Goal: Task Accomplishment & Management: Use online tool/utility

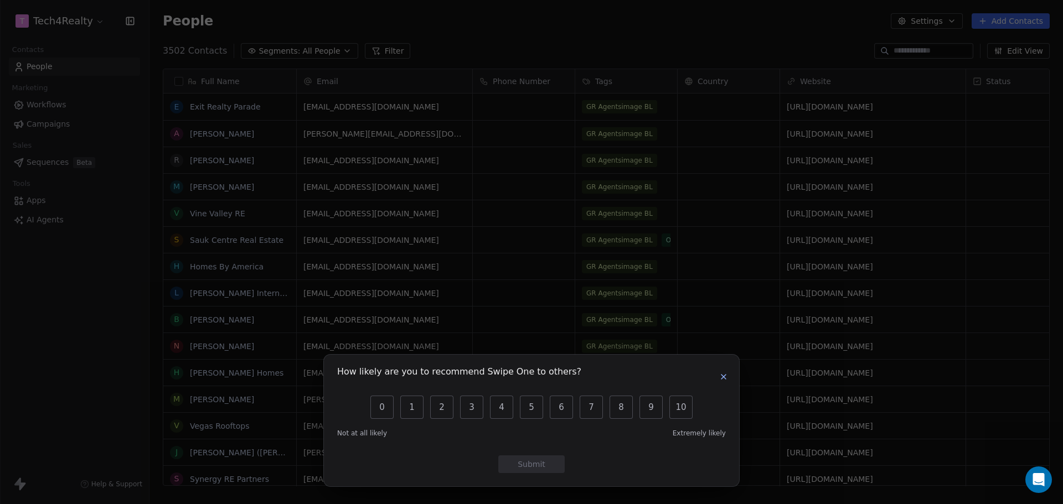
scroll to position [435, 905]
click at [723, 374] on icon "button" at bounding box center [723, 377] width 9 height 9
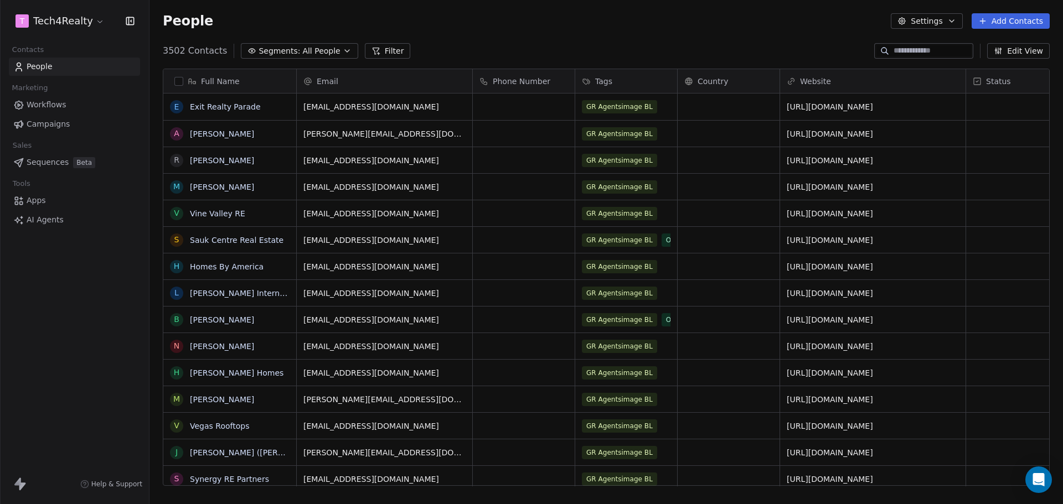
click at [87, 20] on html "T Tech4Realty Contacts People Marketing Workflows Campaigns Sales Sequences Bet…" at bounding box center [531, 252] width 1063 height 504
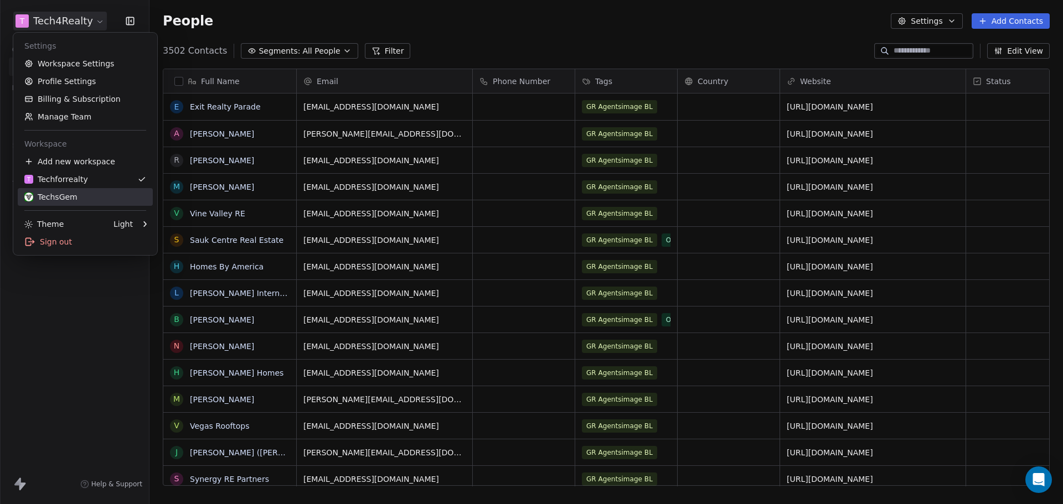
click at [66, 192] on div "TechsGem" at bounding box center [50, 197] width 53 height 11
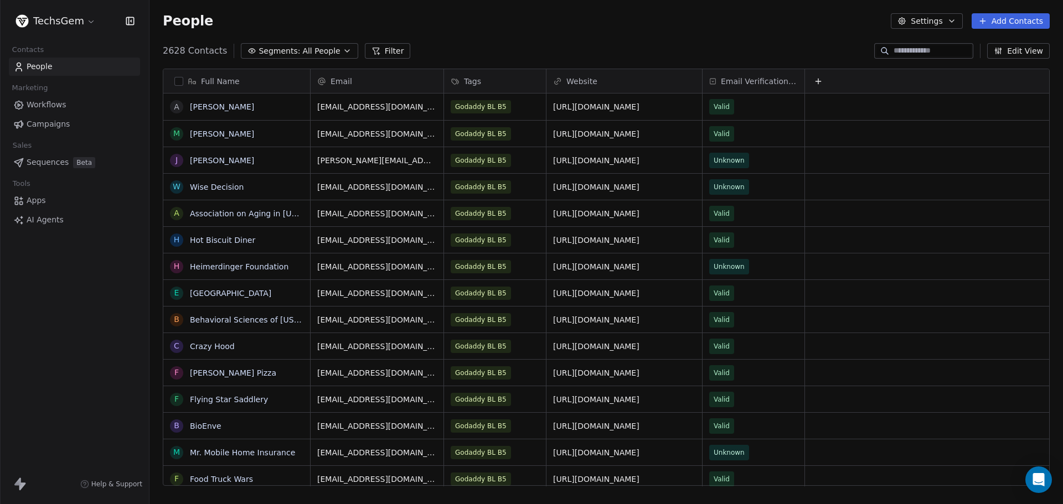
scroll to position [435, 905]
click at [58, 121] on span "Campaigns" at bounding box center [48, 124] width 43 height 12
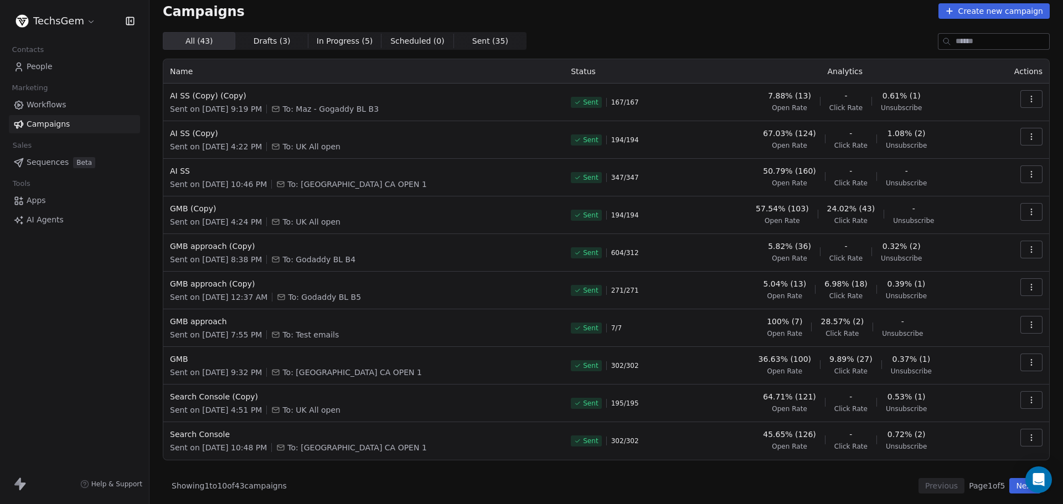
scroll to position [13, 0]
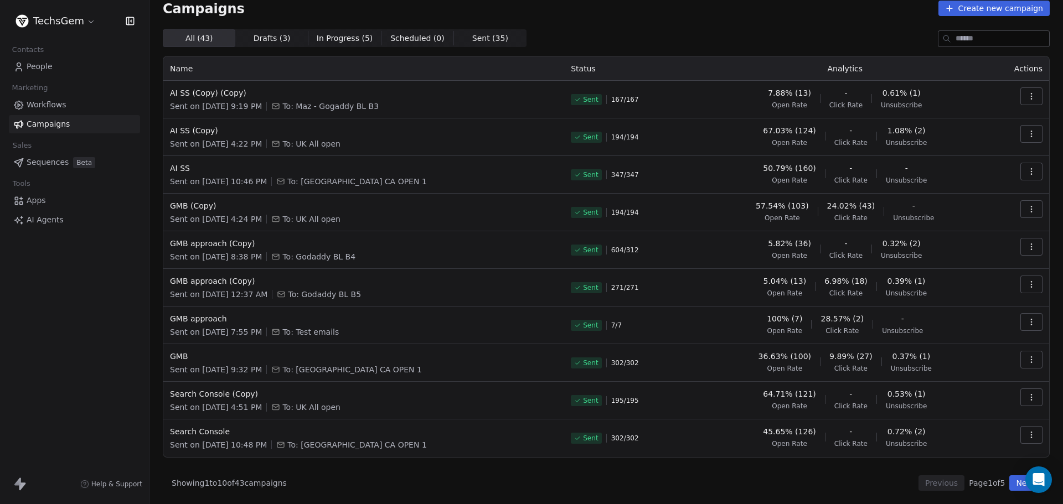
click at [1009, 482] on button "Next" at bounding box center [1025, 484] width 32 height 16
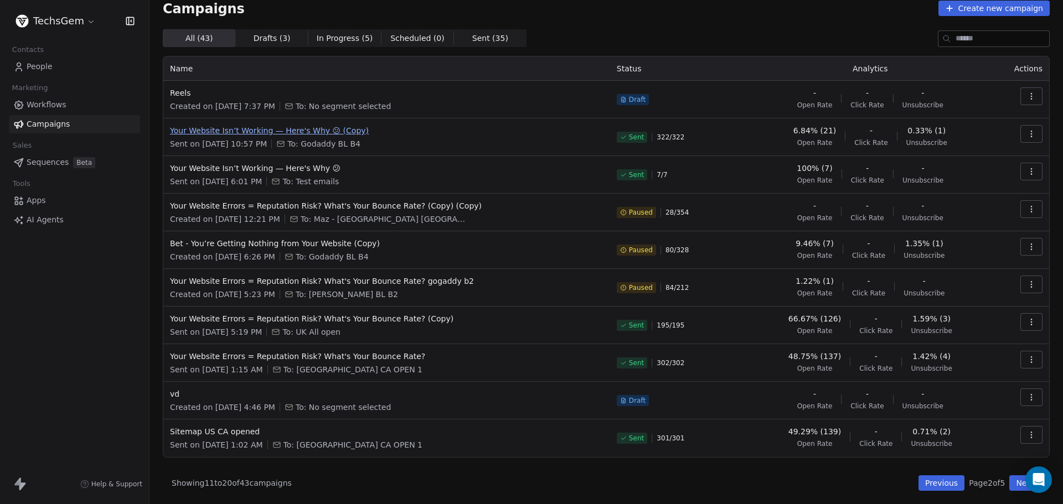
click at [327, 132] on span "Your Website Isn’t Working — Here's Why 😕 (Copy)" at bounding box center [387, 130] width 434 height 11
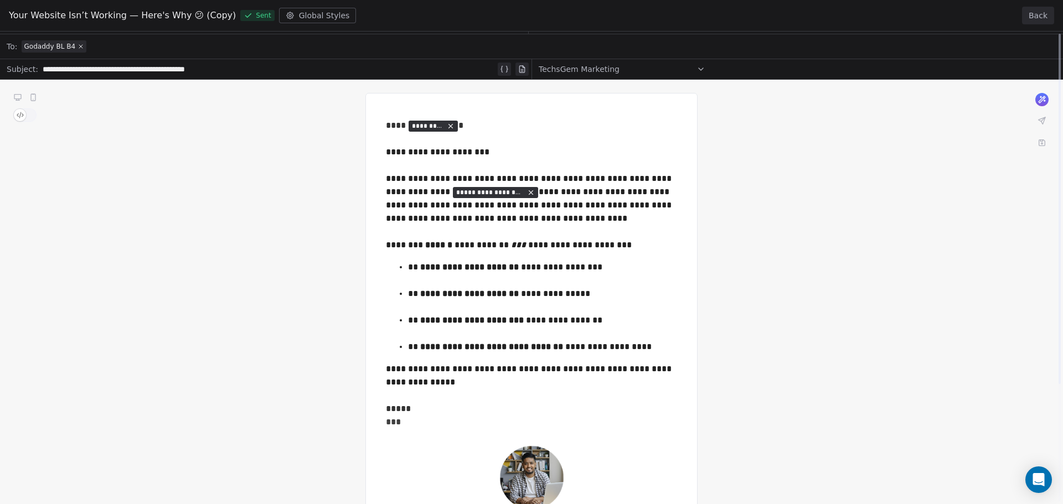
scroll to position [0, 0]
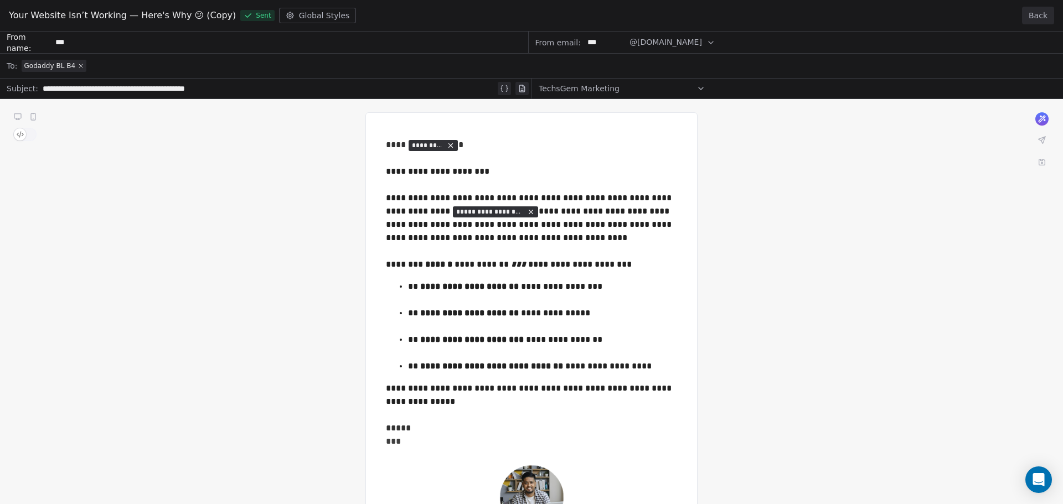
click at [1038, 16] on button "Back" at bounding box center [1038, 16] width 32 height 18
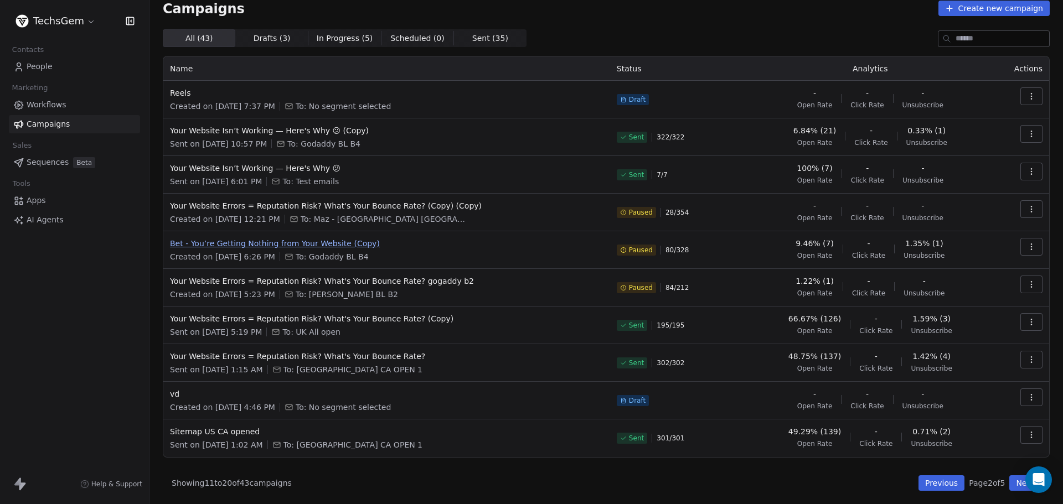
click at [333, 239] on span "Bet - You’re Getting Nothing from Your Website (Copy)" at bounding box center [387, 243] width 434 height 11
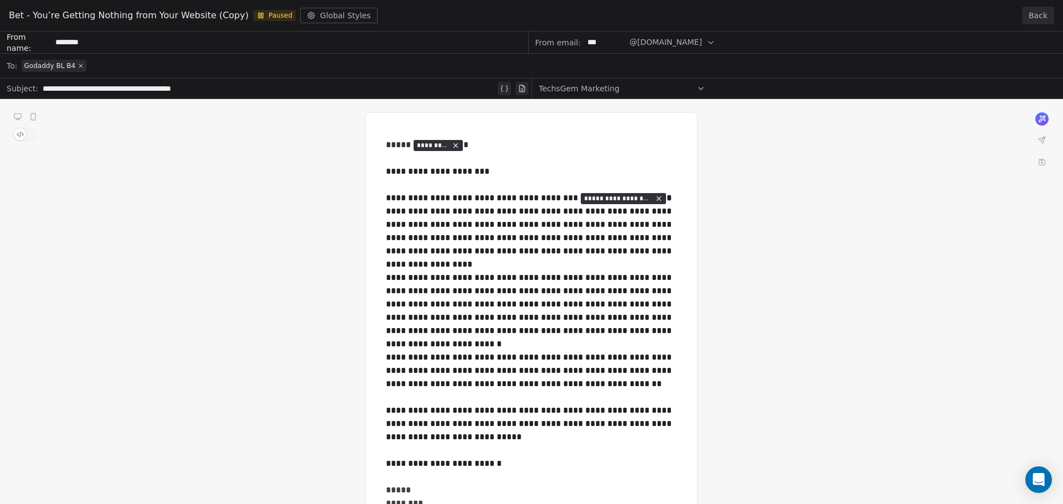
click at [1045, 16] on button "Back" at bounding box center [1038, 16] width 32 height 18
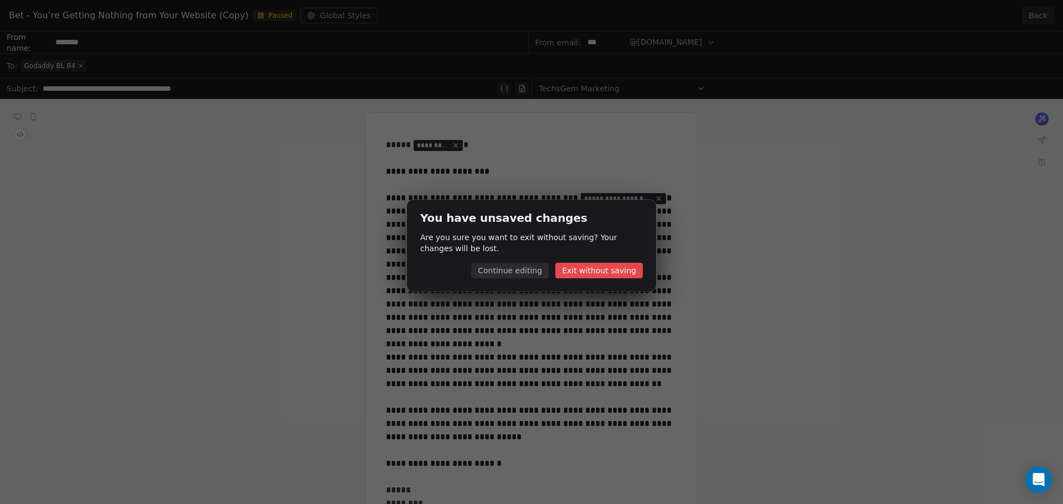
click at [581, 270] on button "Exit without saving" at bounding box center [598, 271] width 87 height 16
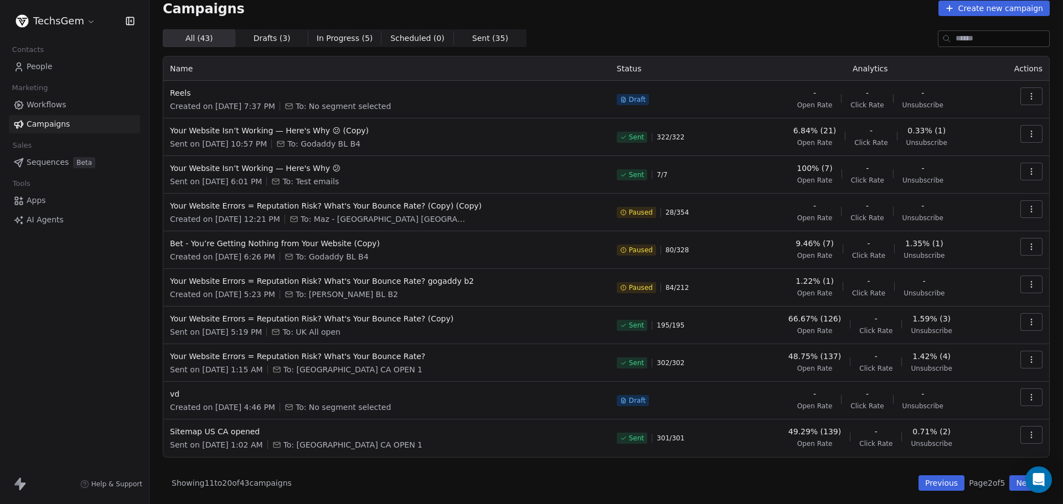
click at [1014, 484] on button "Next" at bounding box center [1025, 484] width 32 height 16
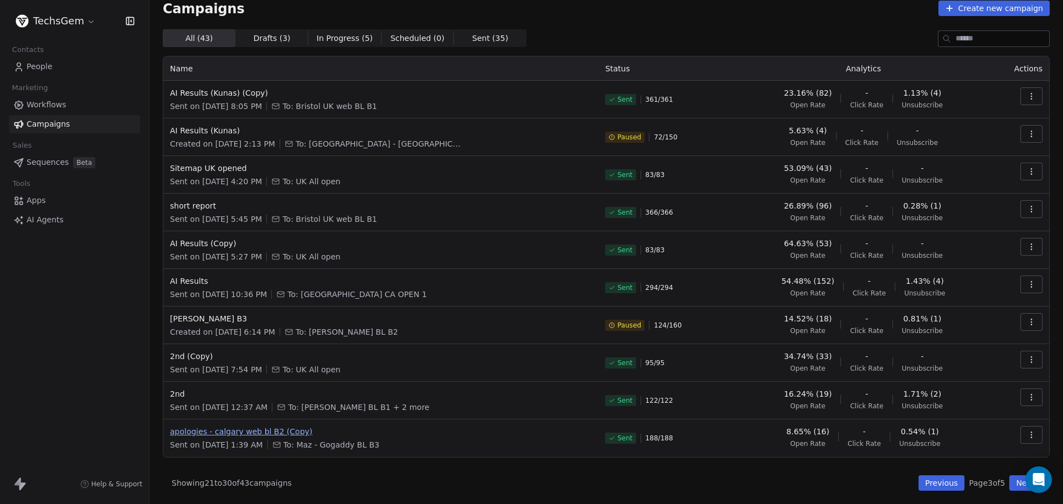
click at [268, 433] on span "apologies - calgary web bl B2 (Copy)" at bounding box center [381, 431] width 422 height 11
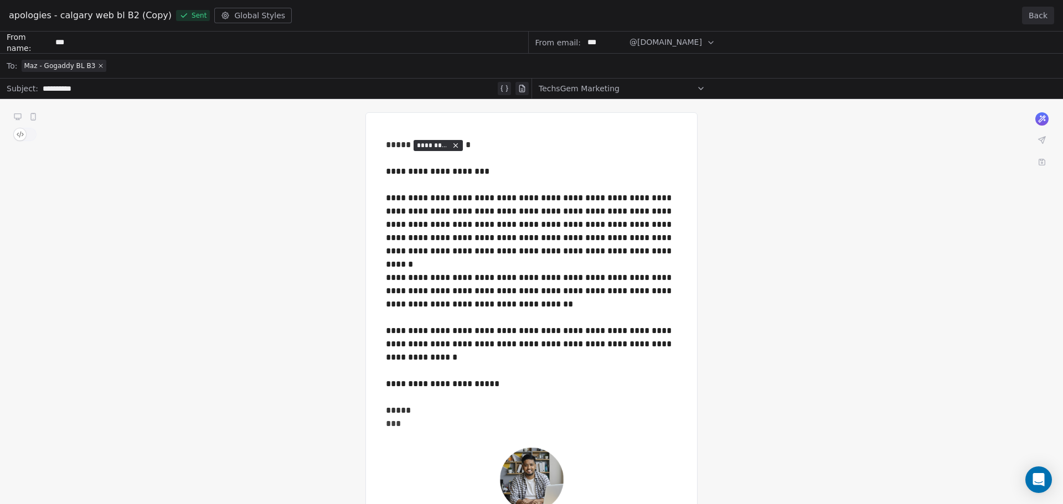
click at [1033, 12] on button "Back" at bounding box center [1038, 16] width 32 height 18
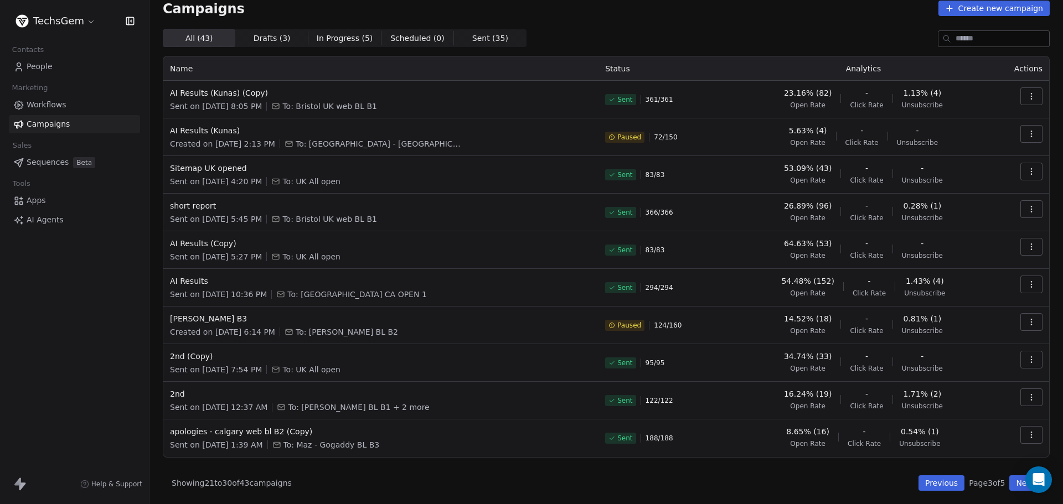
click at [1031, 435] on icon "button" at bounding box center [1031, 435] width 1 height 1
click at [968, 357] on span "Resend to Unopened" at bounding box center [981, 356] width 92 height 13
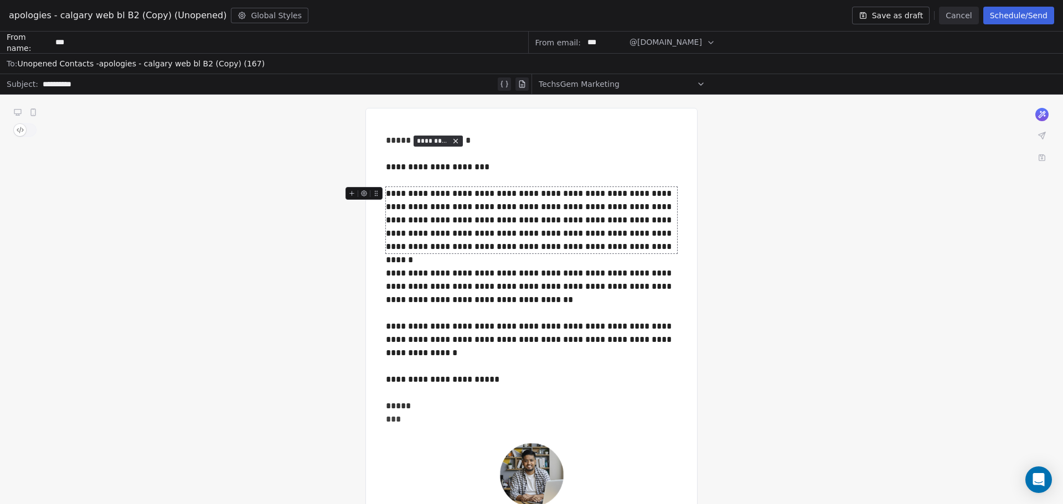
click at [1013, 16] on button "Schedule/Send" at bounding box center [1018, 16] width 71 height 18
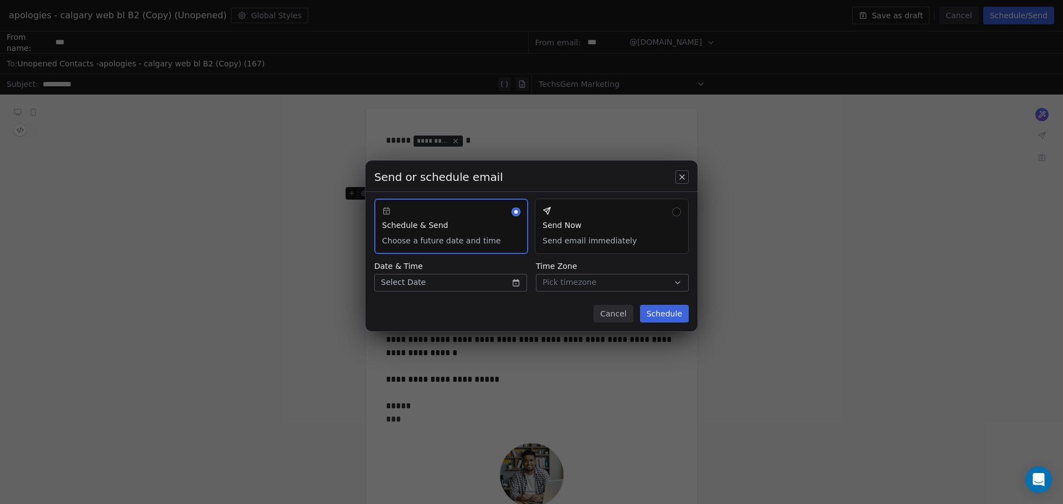
click at [585, 222] on button "Send Now Send email immediately" at bounding box center [612, 226] width 154 height 55
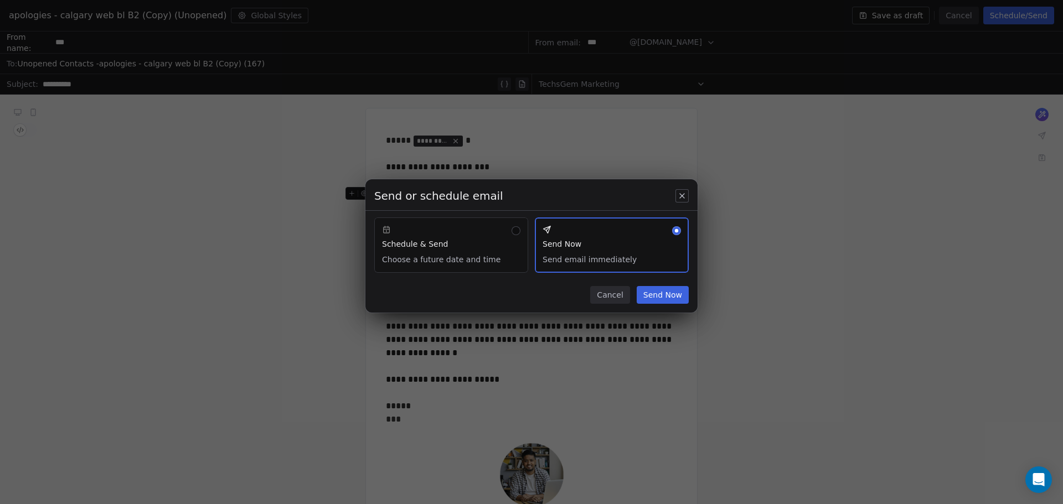
click at [668, 298] on button "Send Now" at bounding box center [663, 295] width 52 height 18
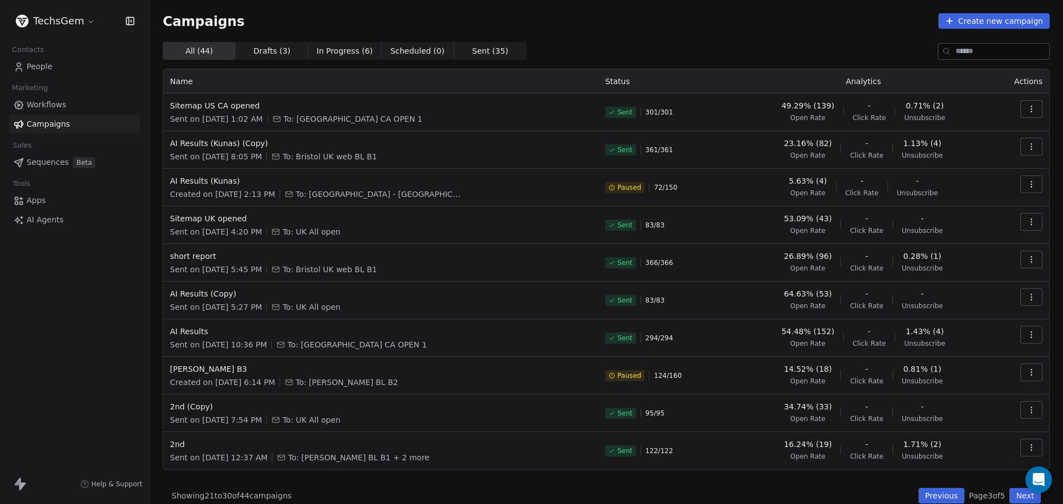
click at [40, 130] on span "Campaigns" at bounding box center [48, 124] width 43 height 12
click at [930, 502] on button "Previous" at bounding box center [941, 496] width 46 height 16
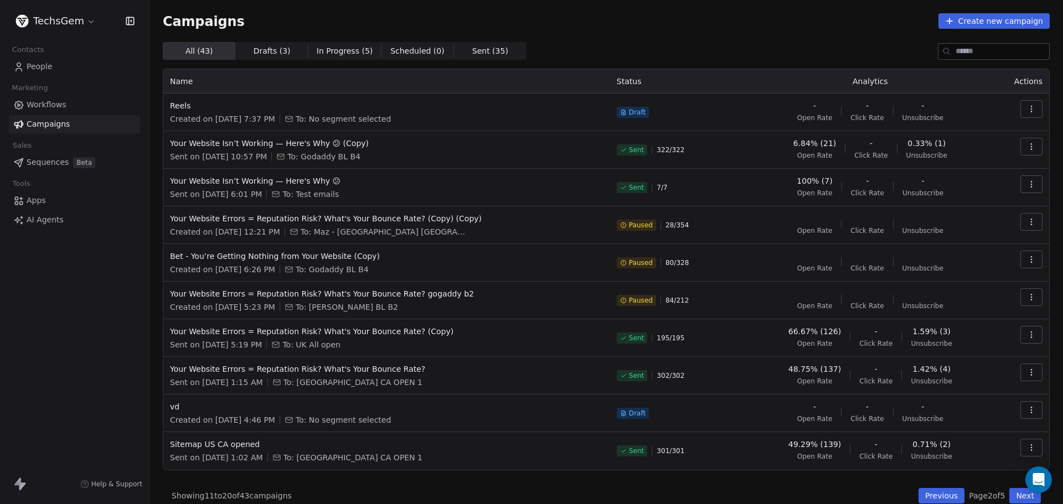
click at [930, 502] on button "Previous" at bounding box center [941, 496] width 46 height 16
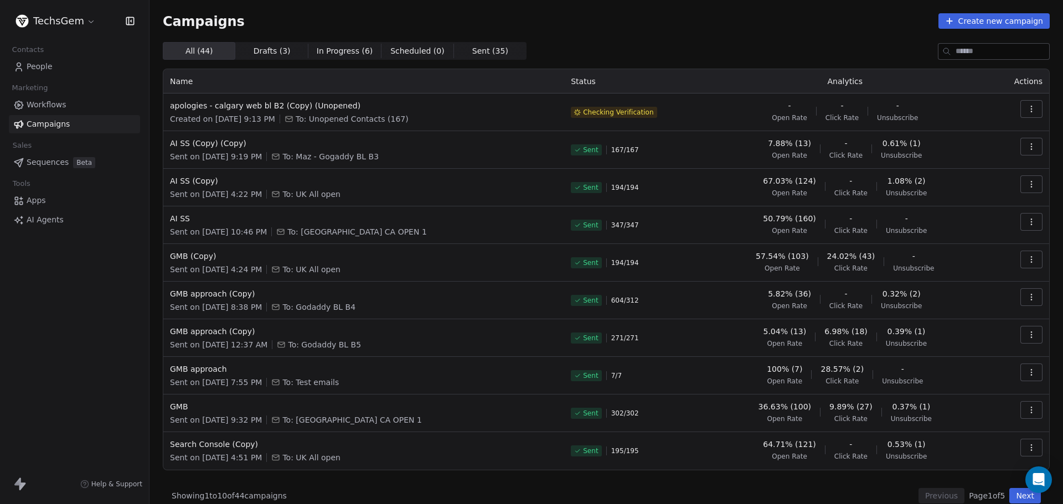
click at [1027, 107] on icon "button" at bounding box center [1031, 109] width 9 height 9
click at [703, 38] on html "TechsGem Contacts People Marketing Workflows Campaigns Sales Sequences Beta Too…" at bounding box center [531, 252] width 1063 height 504
click at [336, 108] on span "apologies - calgary web bl B2 (Copy) (Unopened)" at bounding box center [364, 105] width 388 height 11
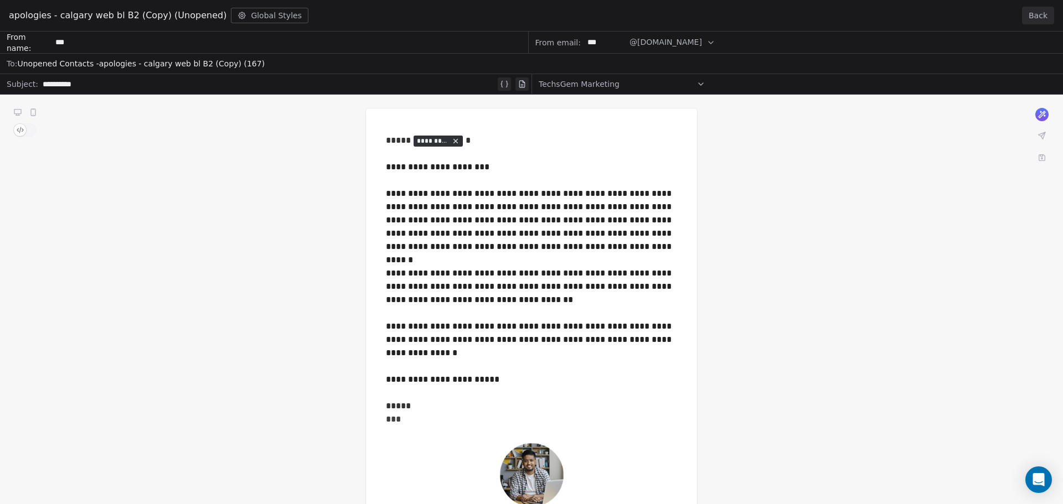
click at [1035, 16] on button "Back" at bounding box center [1038, 16] width 32 height 18
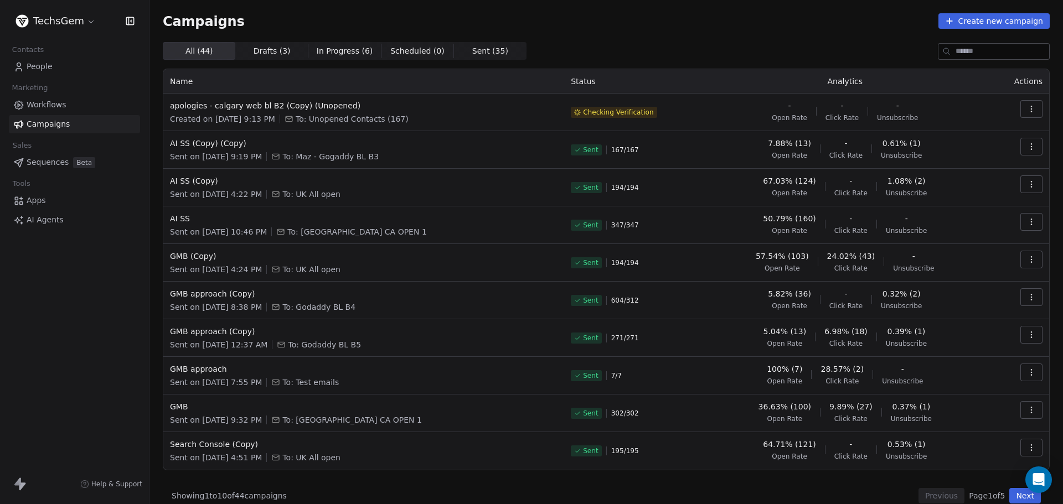
click at [634, 44] on div "All ( 44 ) All ( 44 ) Drafts ( 3 ) Drafts ( 3 ) In Progress ( 6 ) In Progress (…" at bounding box center [606, 51] width 887 height 18
click at [695, 21] on div "Campaigns Create new campaign" at bounding box center [606, 21] width 887 height 16
click at [684, 45] on div "All ( 44 ) All ( 44 ) Drafts ( 3 ) Drafts ( 3 ) In Progress ( 6 ) In Progress (…" at bounding box center [606, 51] width 887 height 18
click at [1031, 106] on icon "button" at bounding box center [1031, 106] width 1 height 1
click at [955, 204] on span "Pause" at bounding box center [948, 204] width 26 height 13
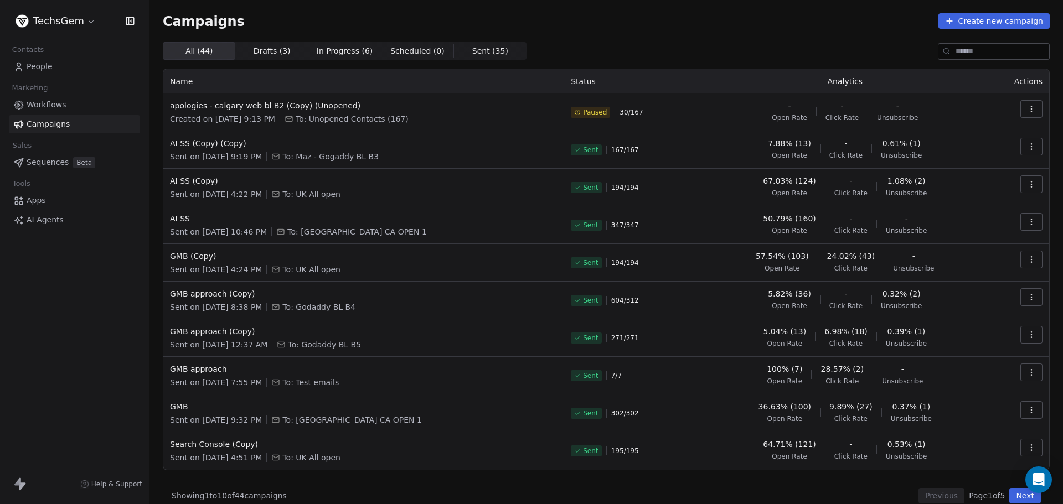
click at [772, 23] on div "Campaigns Create new campaign" at bounding box center [606, 21] width 887 height 16
click at [208, 147] on span "AI SS (Copy) (Copy)" at bounding box center [364, 143] width 388 height 11
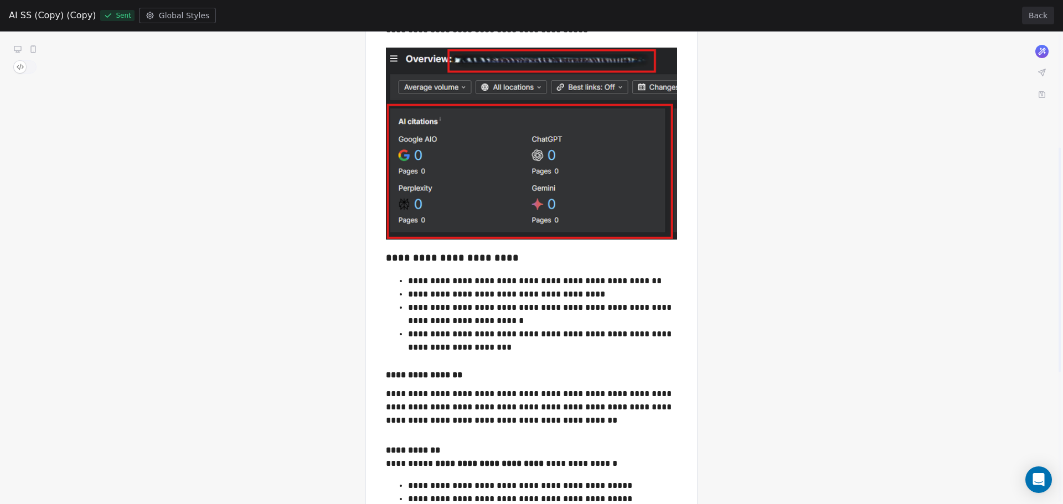
scroll to position [332, 0]
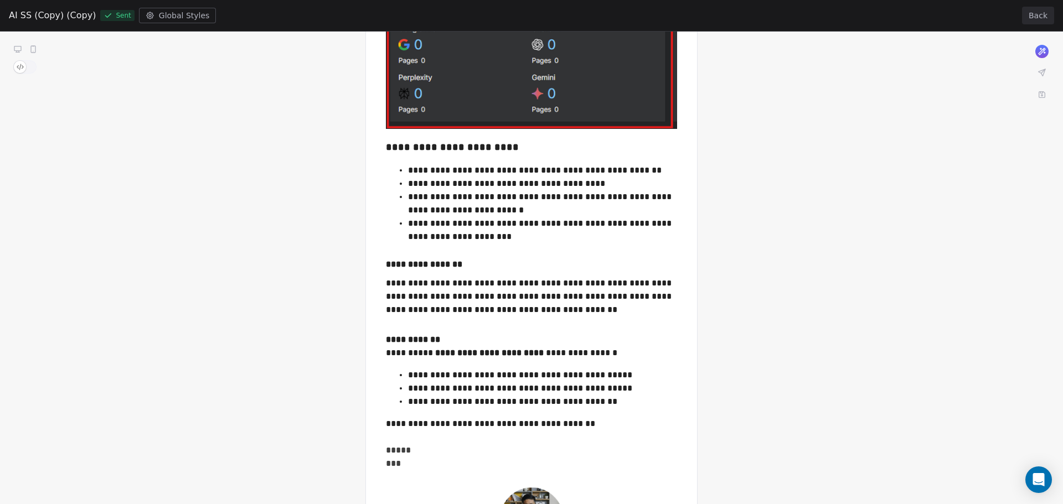
click at [1047, 12] on button "Back" at bounding box center [1038, 16] width 32 height 18
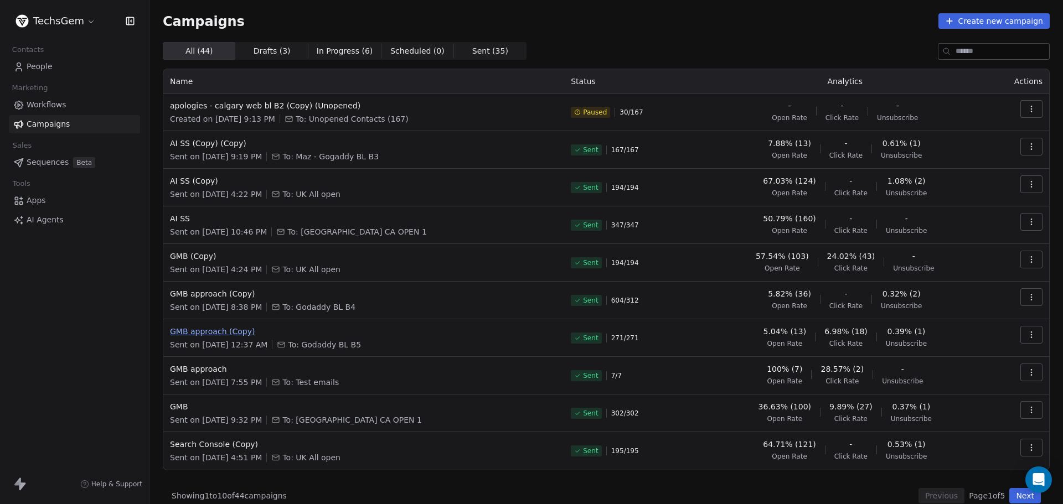
click at [224, 332] on span "GMB approach (Copy)" at bounding box center [364, 331] width 388 height 11
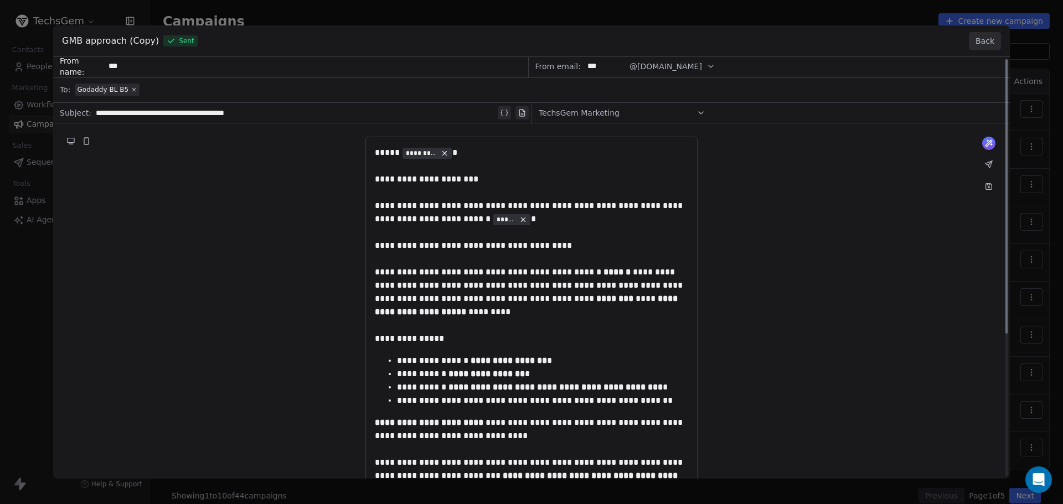
scroll to position [0, 0]
click at [989, 36] on button "Back" at bounding box center [985, 41] width 32 height 18
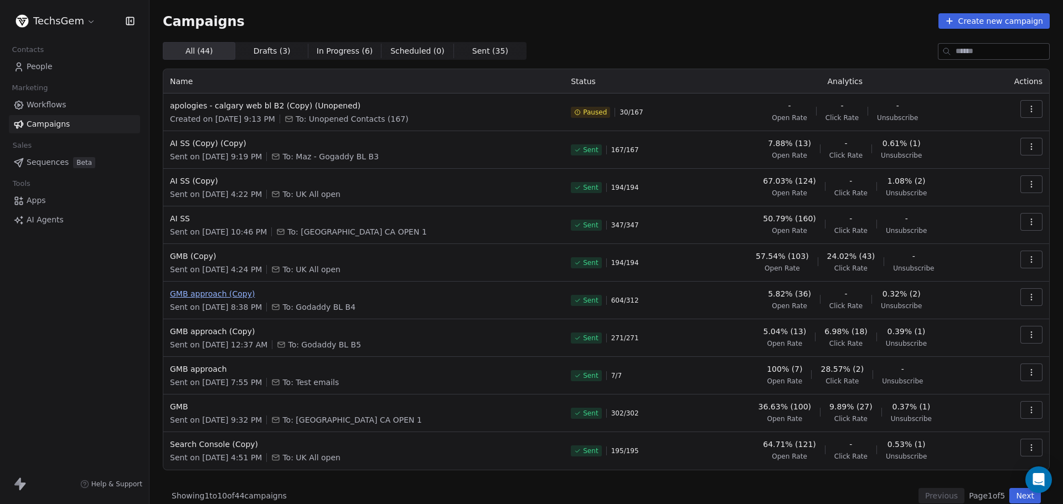
click at [228, 292] on span "GMB approach (Copy)" at bounding box center [364, 293] width 388 height 11
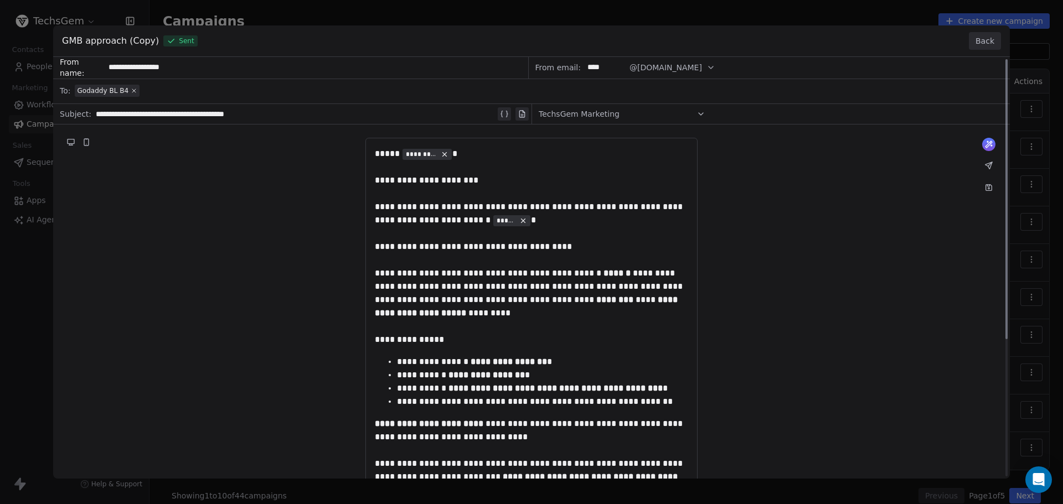
click at [984, 41] on button "Back" at bounding box center [985, 41] width 32 height 18
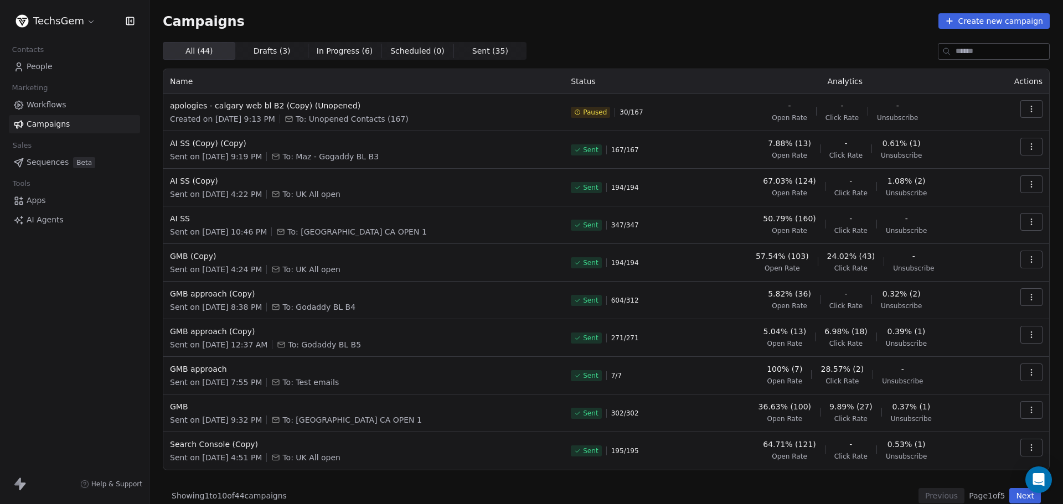
click at [1011, 494] on button "Next" at bounding box center [1025, 496] width 32 height 16
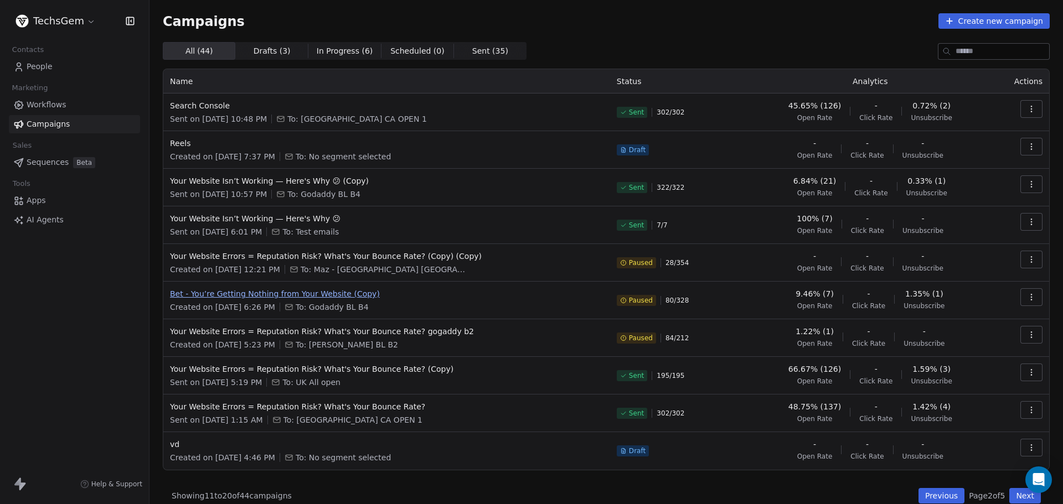
click at [227, 297] on span "Bet - You’re Getting Nothing from Your Website (Copy)" at bounding box center [387, 293] width 434 height 11
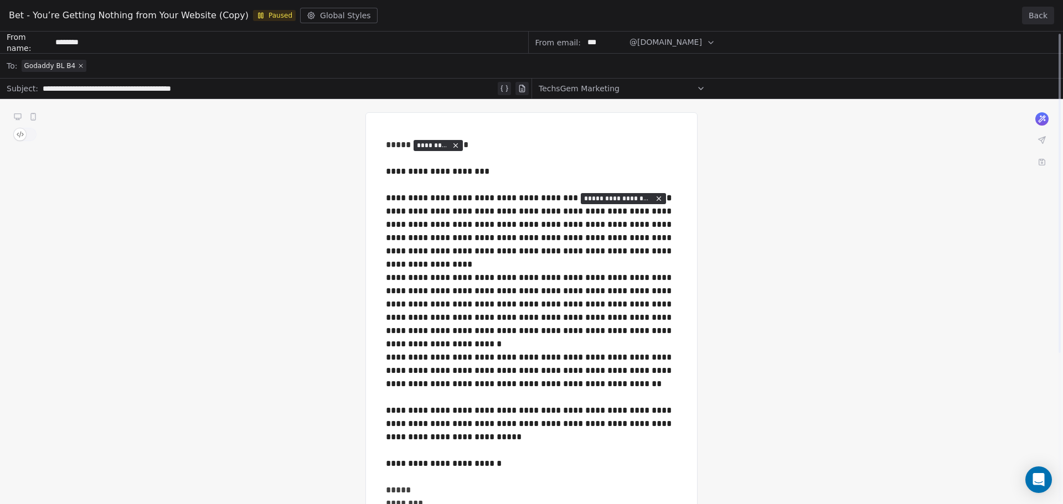
click at [1044, 11] on button "Back" at bounding box center [1038, 16] width 32 height 18
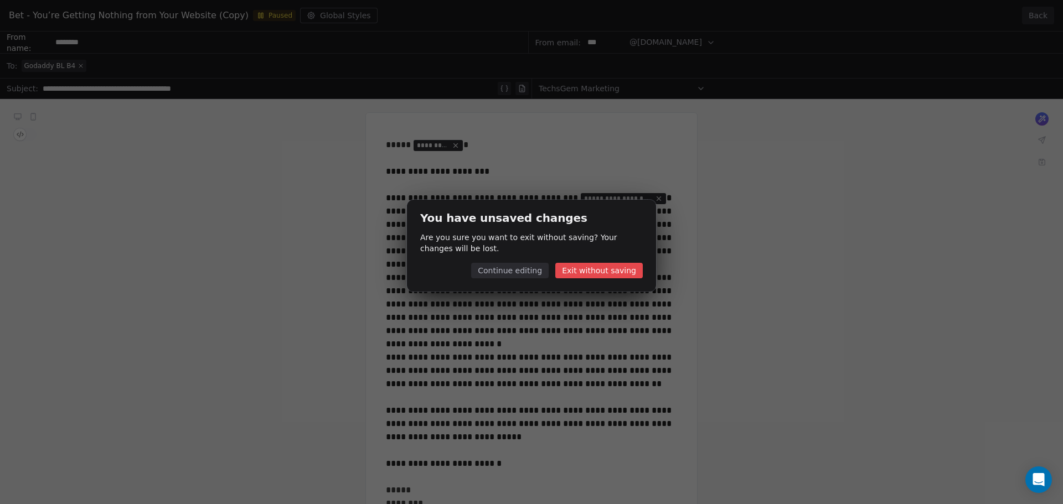
click at [587, 273] on button "Exit without saving" at bounding box center [598, 271] width 87 height 16
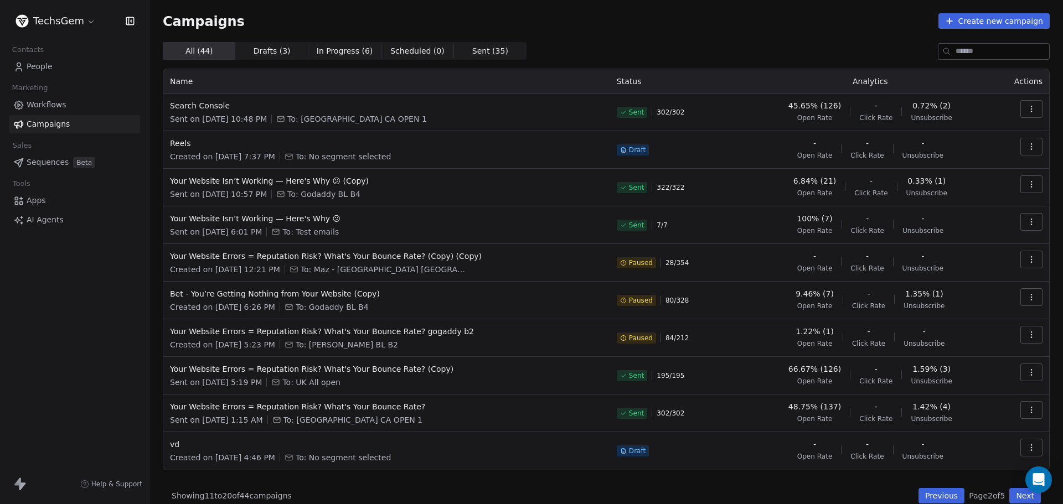
click at [926, 493] on button "Previous" at bounding box center [941, 496] width 46 height 16
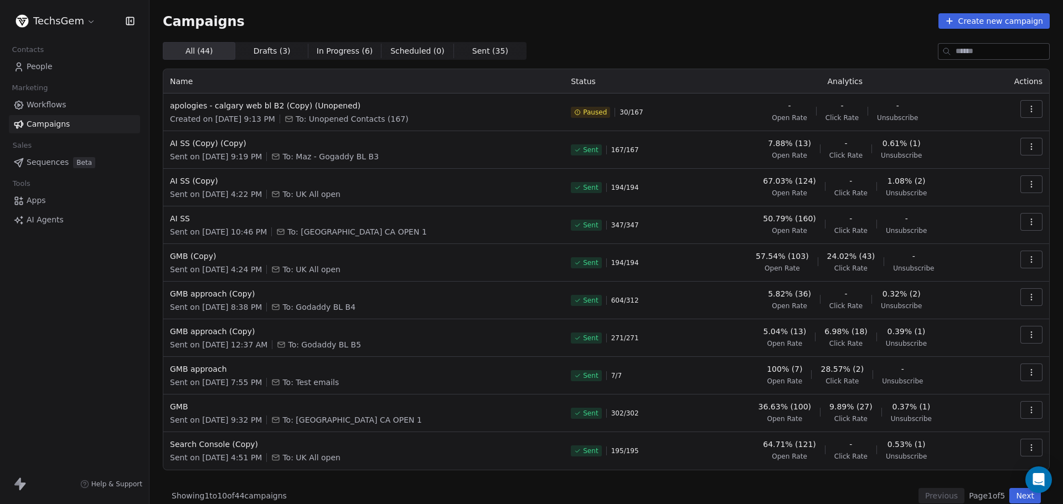
click at [360, 20] on div "Campaigns Create new campaign" at bounding box center [606, 21] width 887 height 16
click at [698, 32] on div "Campaigns Create new campaign All ( 44 ) All ( 44 ) Drafts ( 3 ) Drafts ( 3 ) I…" at bounding box center [606, 258] width 887 height 491
click at [998, 17] on button "Create new campaign" at bounding box center [993, 21] width 111 height 16
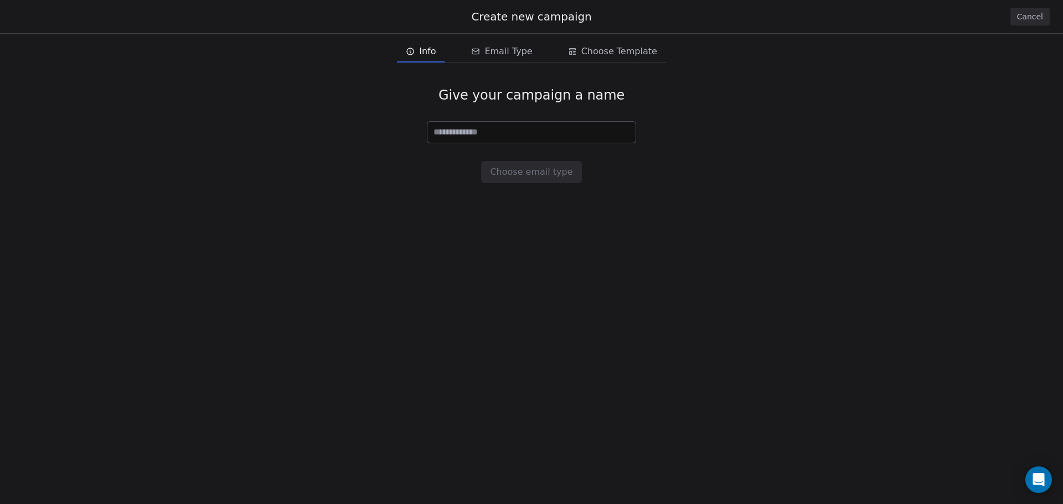
click at [518, 135] on input at bounding box center [531, 132] width 208 height 21
click at [413, 51] on icon "email creation steps" at bounding box center [410, 51] width 7 height 7
click at [1031, 10] on button "Cancel" at bounding box center [1029, 17] width 39 height 18
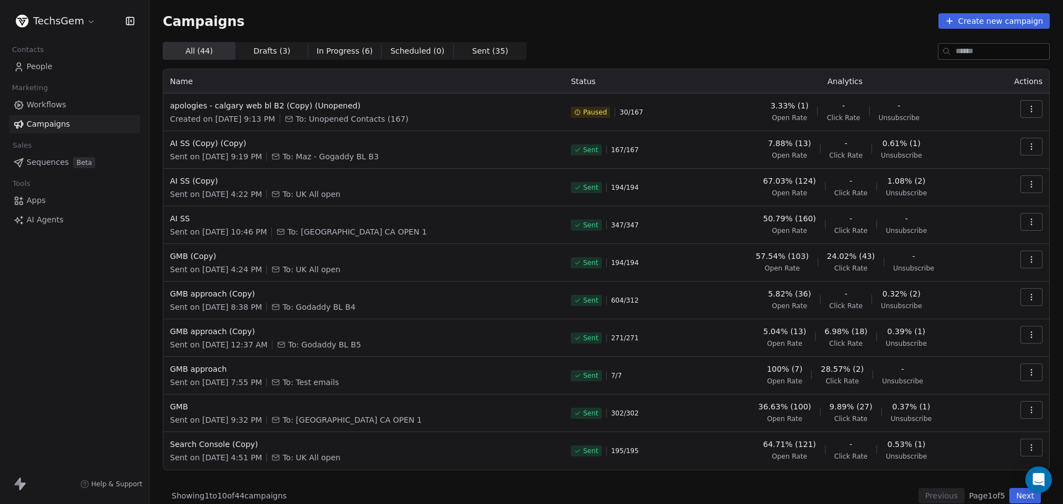
click at [652, 32] on div "Campaigns Create new campaign All ( 44 ) All ( 44 ) Drafts ( 3 ) Drafts ( 3 ) I…" at bounding box center [606, 258] width 887 height 491
click at [762, 35] on div "Campaigns Create new campaign All ( 44 ) All ( 44 ) Drafts ( 3 ) Drafts ( 3 ) I…" at bounding box center [606, 258] width 887 height 491
click at [707, 20] on div "Campaigns Create new campaign" at bounding box center [606, 21] width 887 height 16
click at [607, 21] on div "Campaigns Create new campaign" at bounding box center [606, 21] width 887 height 16
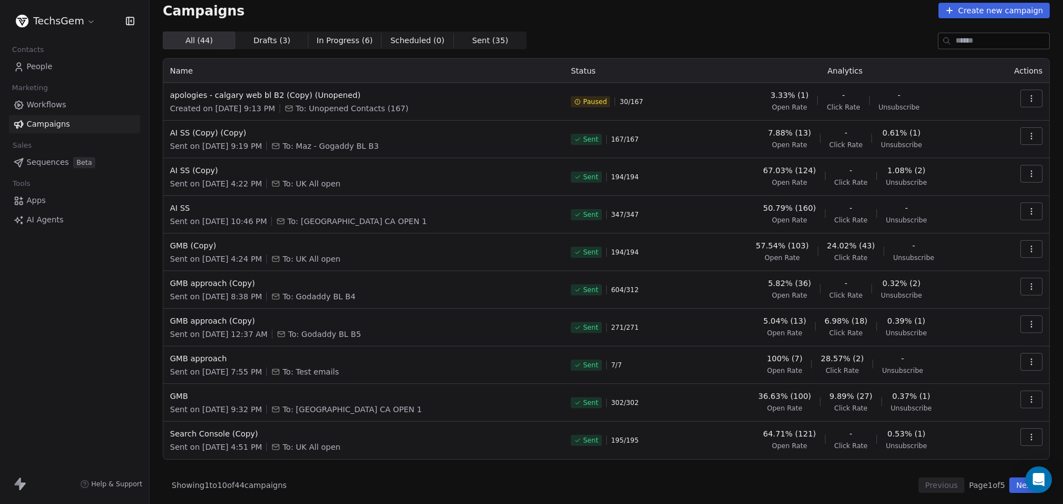
scroll to position [13, 0]
click at [1016, 487] on button "Next" at bounding box center [1025, 484] width 32 height 16
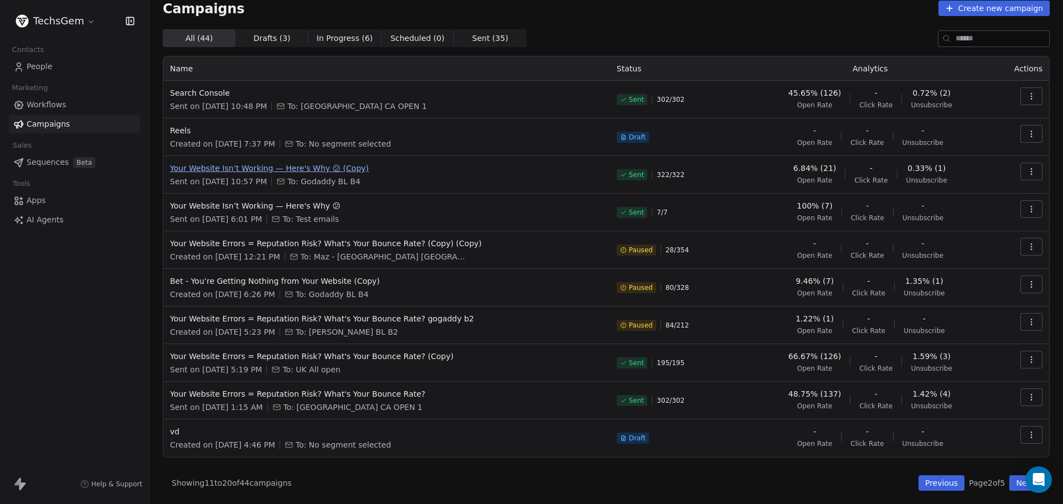
click at [266, 164] on span "Your Website Isn’t Working — Here's Why 😕 (Copy)" at bounding box center [387, 168] width 434 height 11
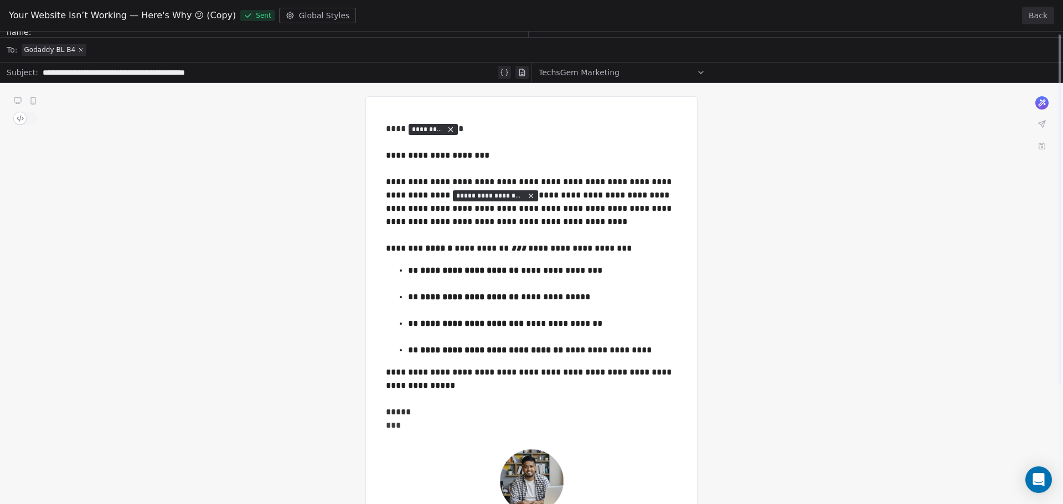
scroll to position [0, 0]
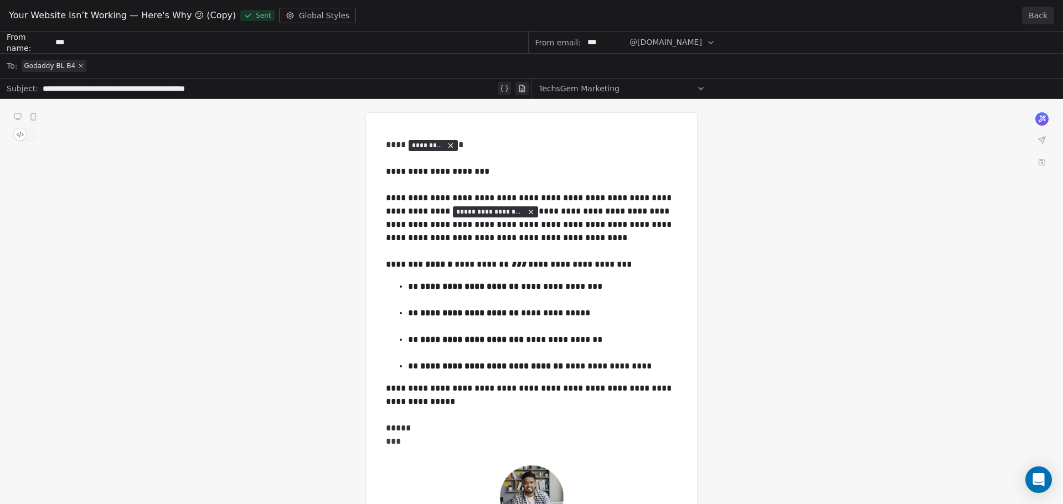
click at [1042, 18] on button "Back" at bounding box center [1038, 16] width 32 height 18
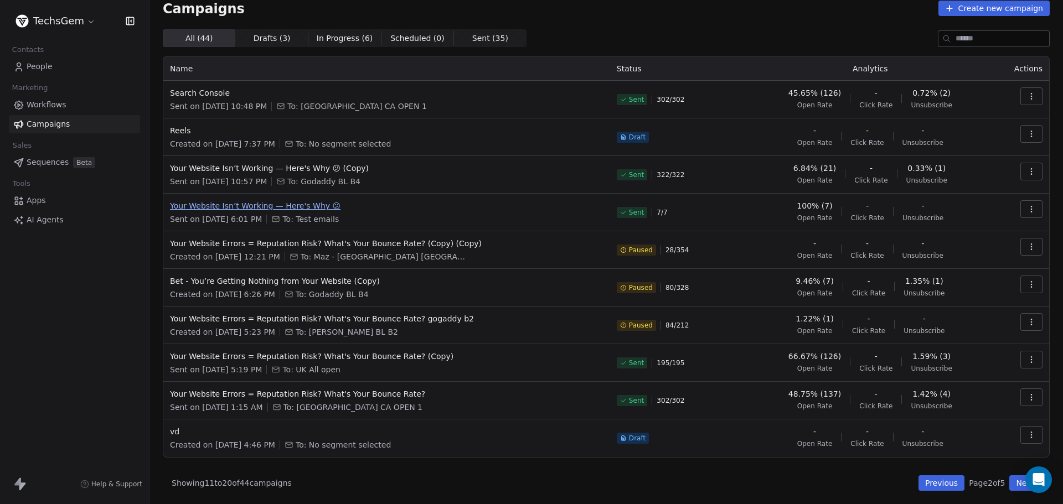
click at [322, 206] on span "Your Website Isn’t Working — Here's Why 😕" at bounding box center [387, 205] width 434 height 11
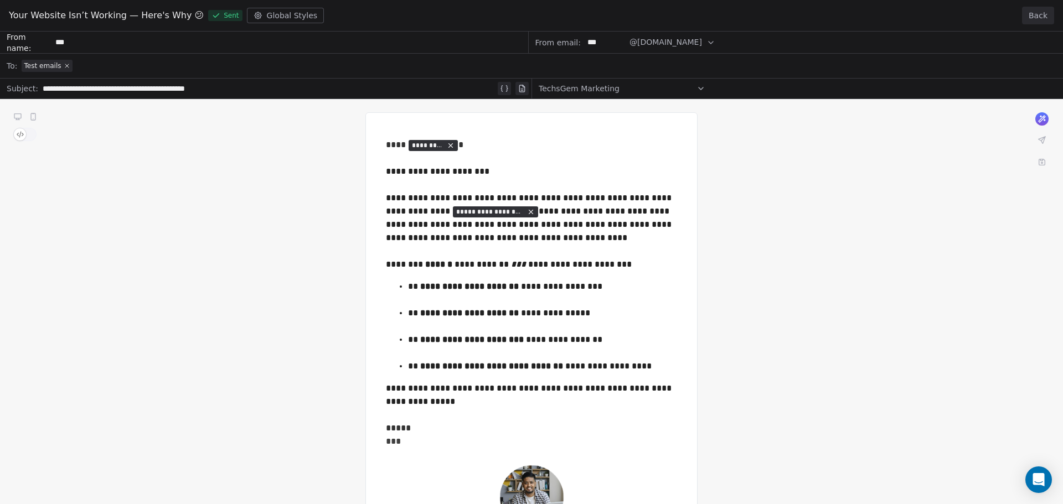
click at [1031, 16] on button "Back" at bounding box center [1038, 16] width 32 height 18
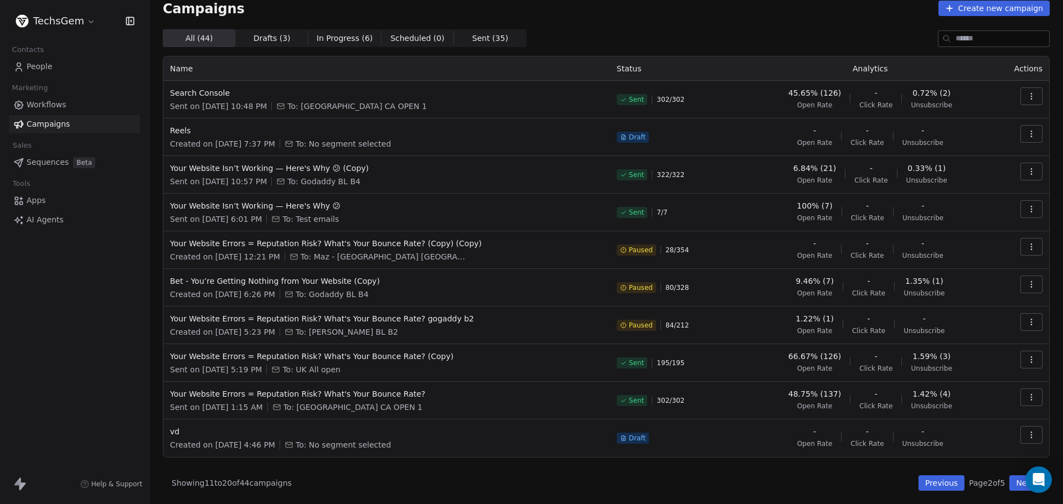
click at [598, 43] on div "All ( 44 ) All ( 44 ) Drafts ( 3 ) Drafts ( 3 ) In Progress ( 6 ) In Progress (…" at bounding box center [606, 38] width 887 height 18
click at [271, 169] on span "Your Website Isn’t Working — Here's Why 😕 (Copy)" at bounding box center [387, 168] width 434 height 11
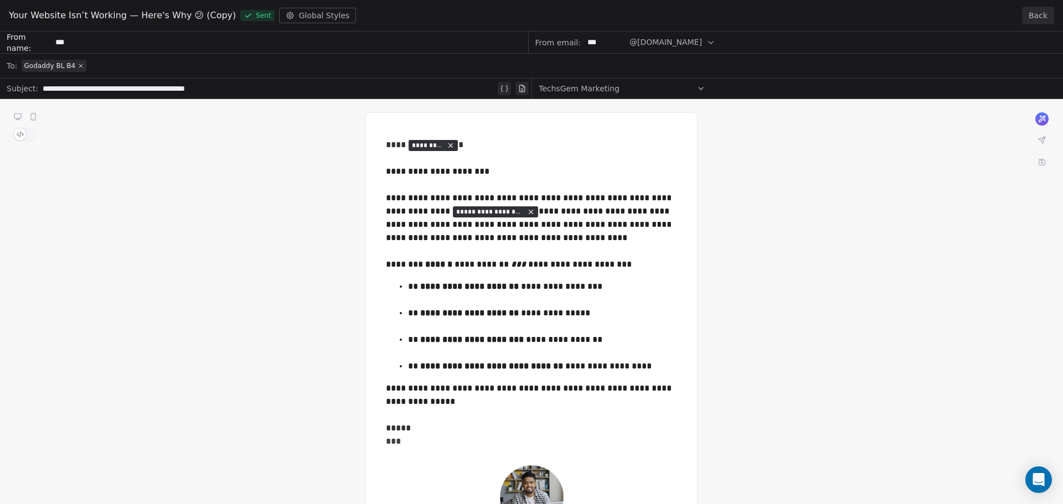
click at [1034, 13] on button "Back" at bounding box center [1038, 16] width 32 height 18
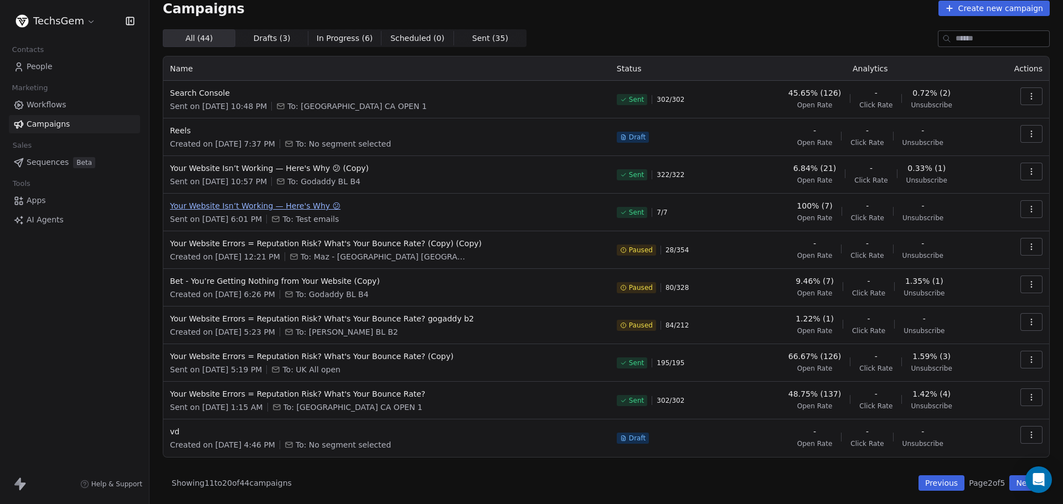
click at [239, 200] on span "Your Website Isn’t Working — Here's Why 😕" at bounding box center [387, 205] width 434 height 11
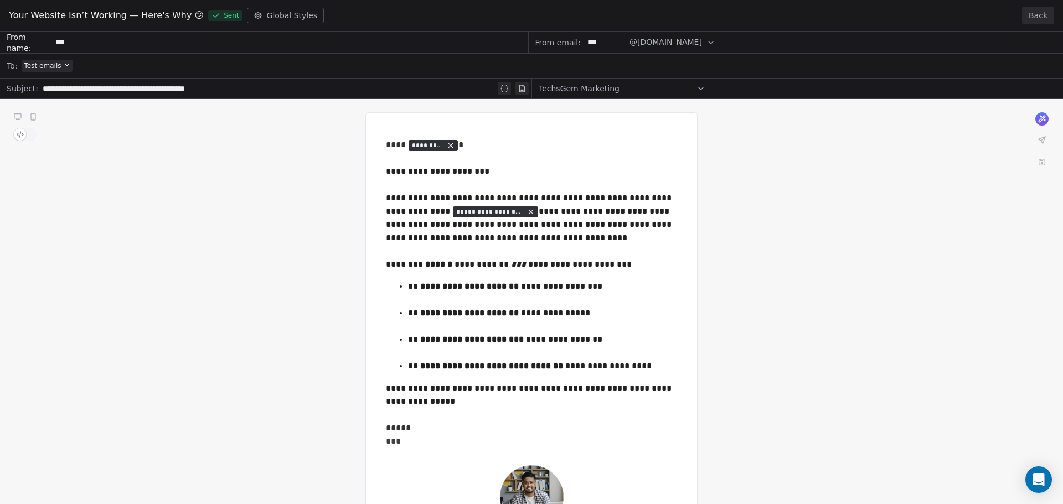
click at [1044, 17] on button "Back" at bounding box center [1038, 16] width 32 height 18
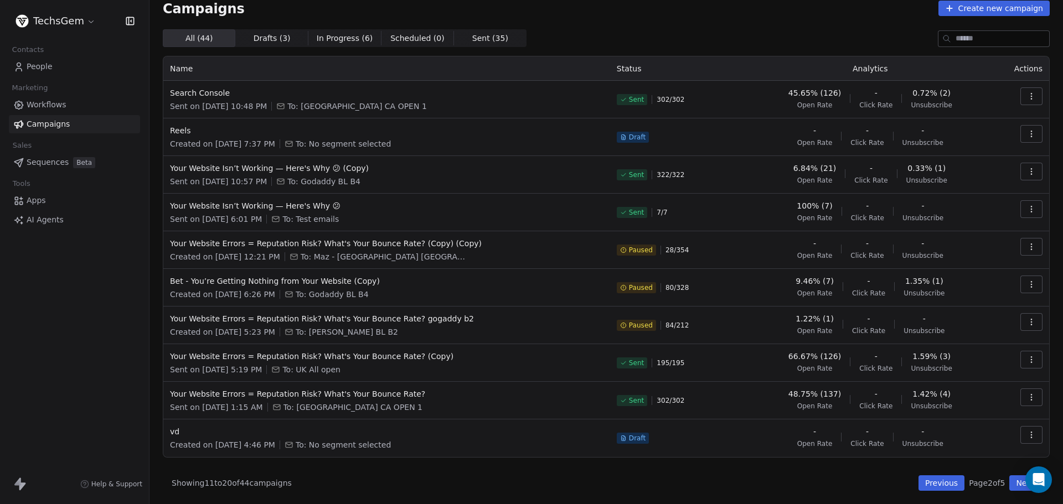
click at [613, 11] on div "Campaigns Create new campaign" at bounding box center [606, 9] width 887 height 16
click at [760, 19] on div "Campaigns Create new campaign All ( 44 ) All ( 44 ) Drafts ( 3 ) Drafts ( 3 ) I…" at bounding box center [606, 246] width 887 height 491
click at [262, 280] on span "Bet - You’re Getting Nothing from Your Website (Copy)" at bounding box center [387, 281] width 434 height 11
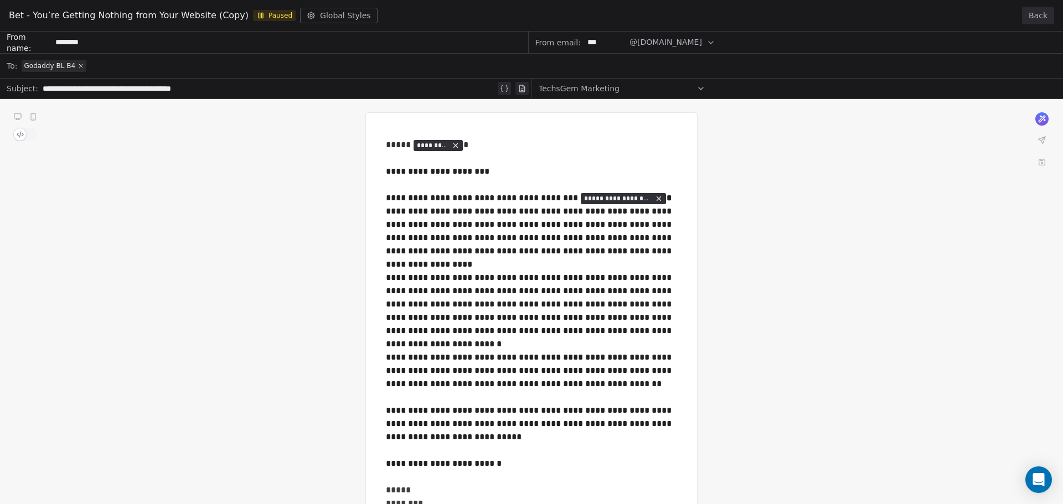
click at [1036, 14] on button "Back" at bounding box center [1038, 16] width 32 height 18
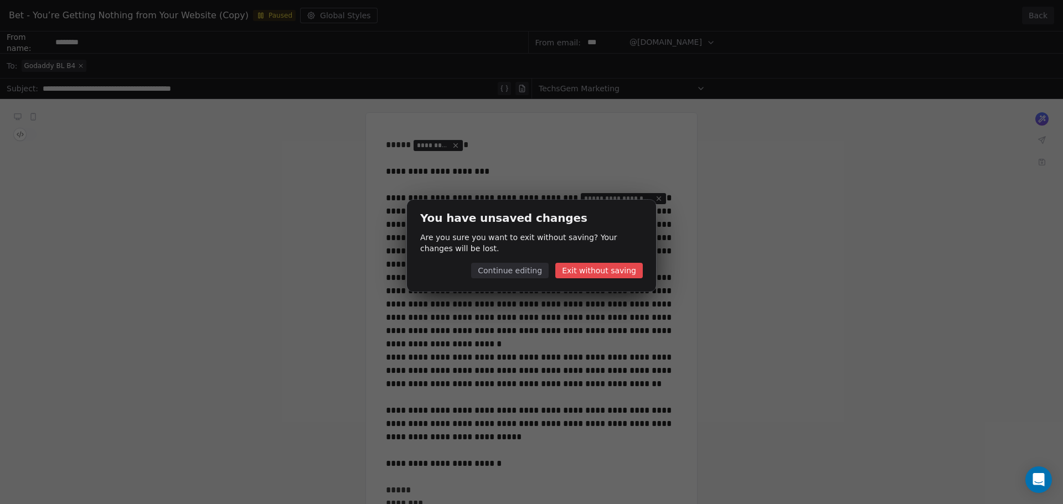
click at [586, 271] on button "Exit without saving" at bounding box center [598, 271] width 87 height 16
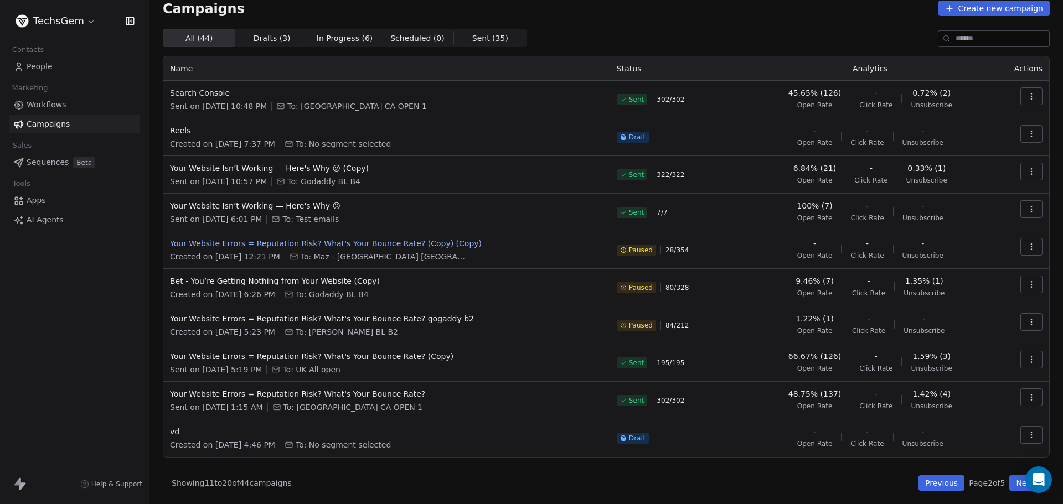
click at [231, 243] on span "Your Website Errors = Reputation Risk? What's Your Bounce Rate? (Copy) (Copy)" at bounding box center [387, 243] width 434 height 11
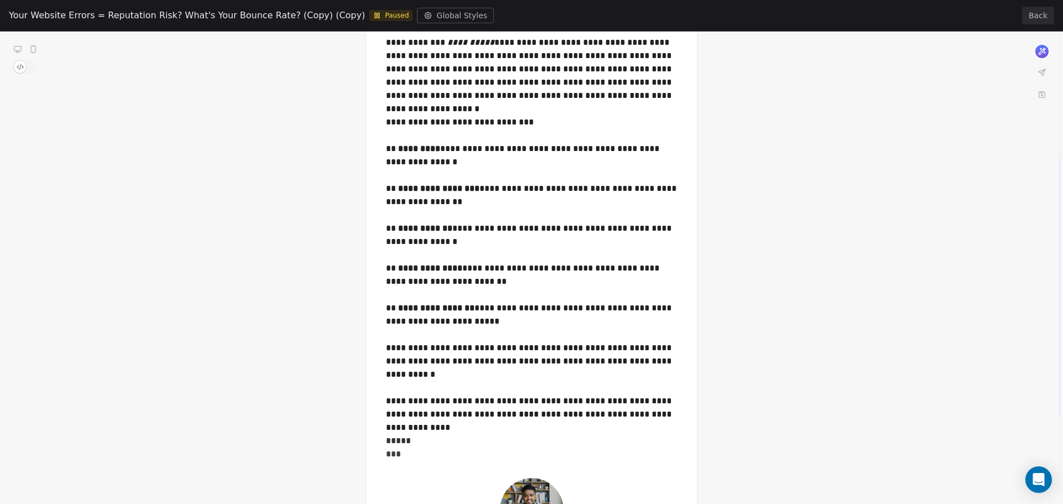
scroll to position [221, 0]
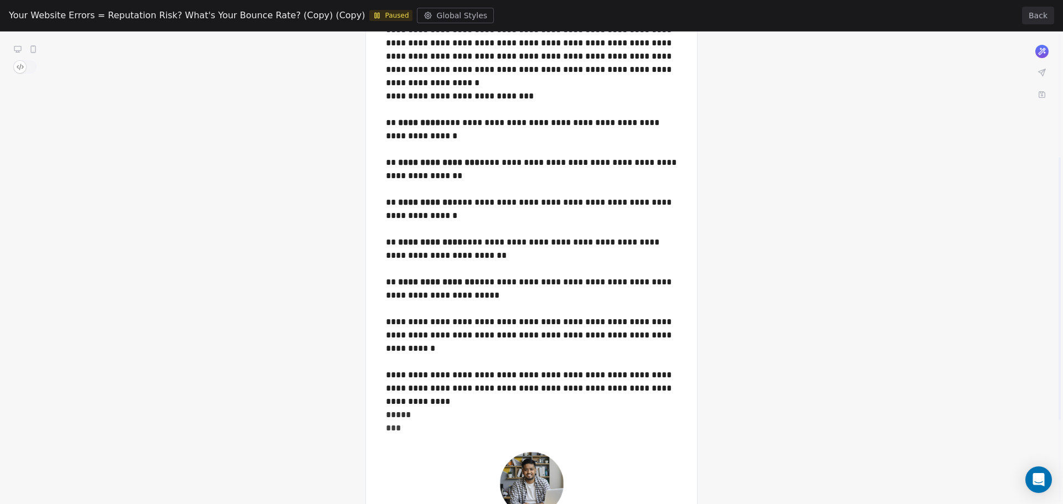
click at [1047, 12] on button "Back" at bounding box center [1038, 16] width 32 height 18
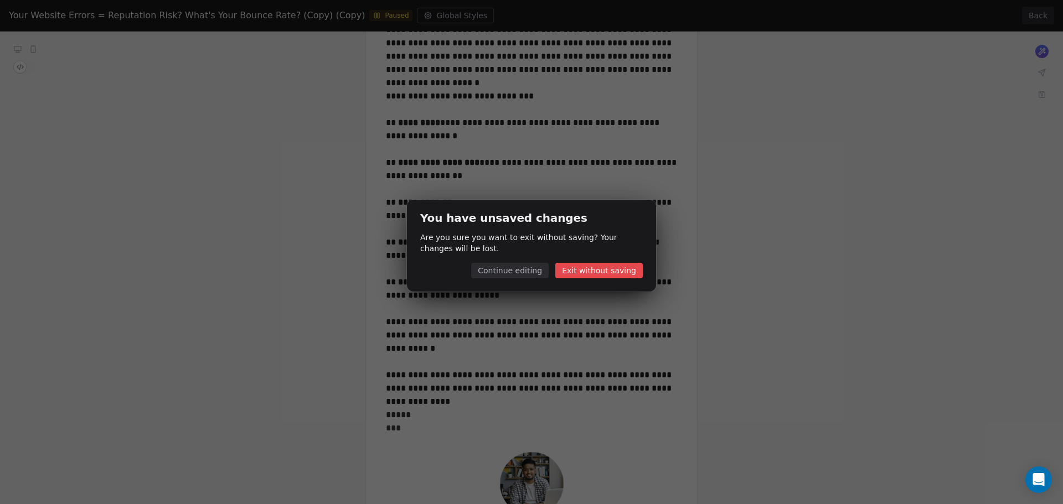
click at [630, 271] on button "Exit without saving" at bounding box center [598, 271] width 87 height 16
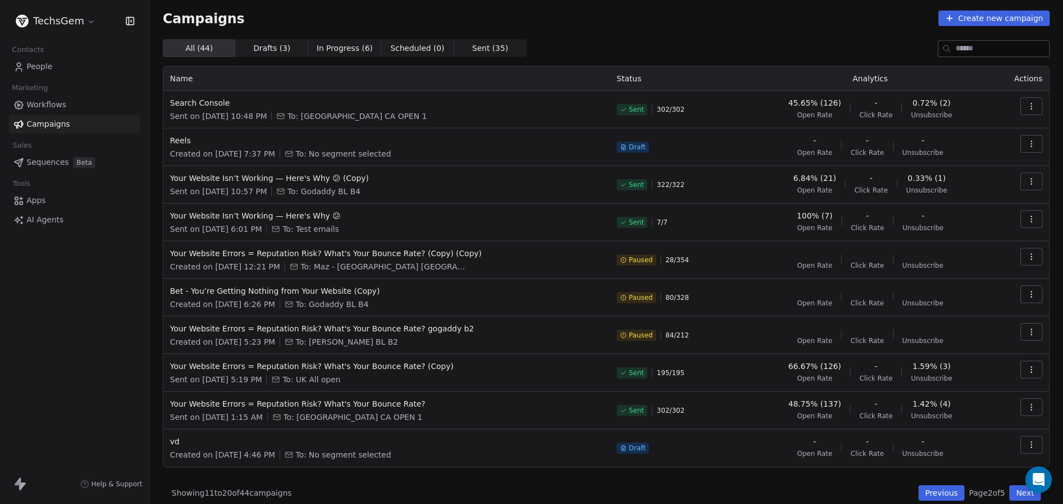
scroll to position [0, 0]
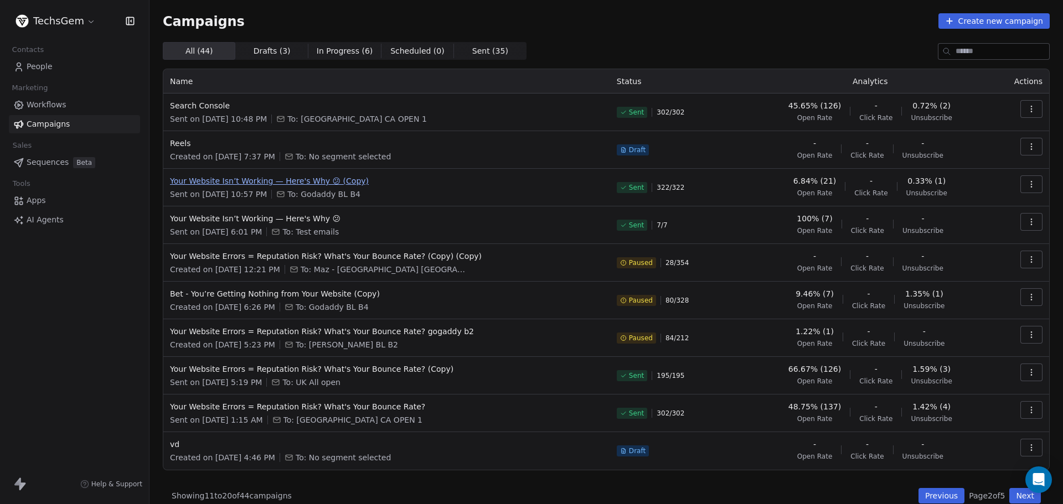
click at [250, 180] on span "Your Website Isn’t Working — Here's Why 😕 (Copy)" at bounding box center [387, 181] width 434 height 11
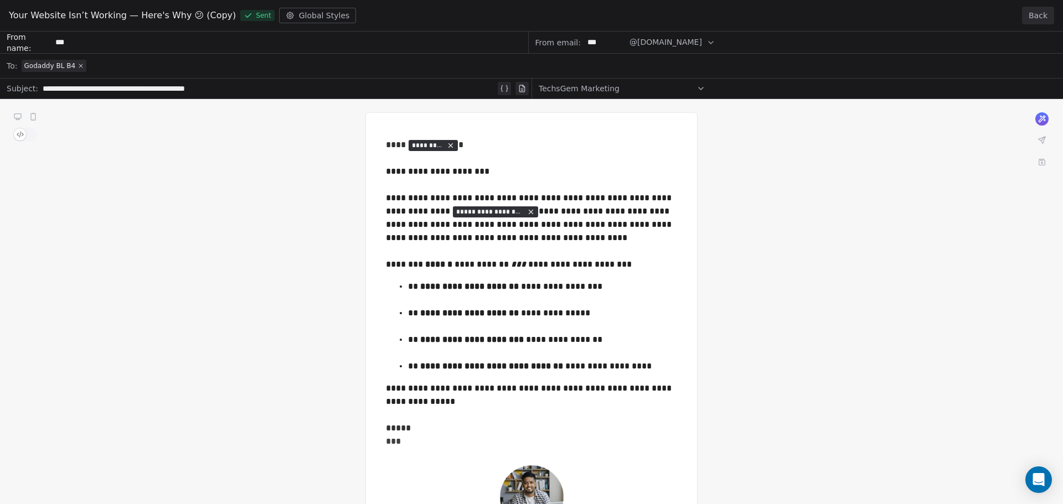
click at [1042, 17] on button "Back" at bounding box center [1038, 16] width 32 height 18
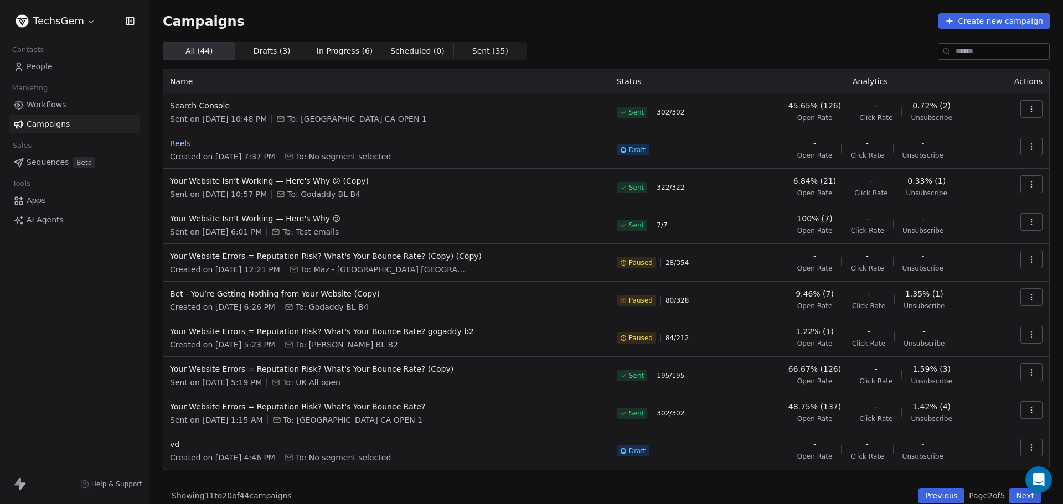
click at [176, 140] on span "Reels" at bounding box center [387, 143] width 434 height 11
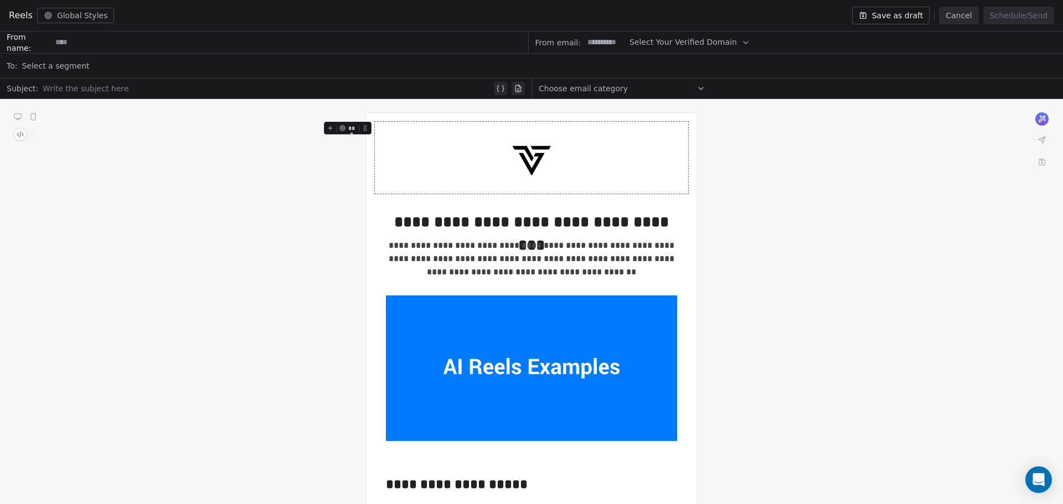
click at [971, 18] on button "Cancel" at bounding box center [958, 16] width 39 height 18
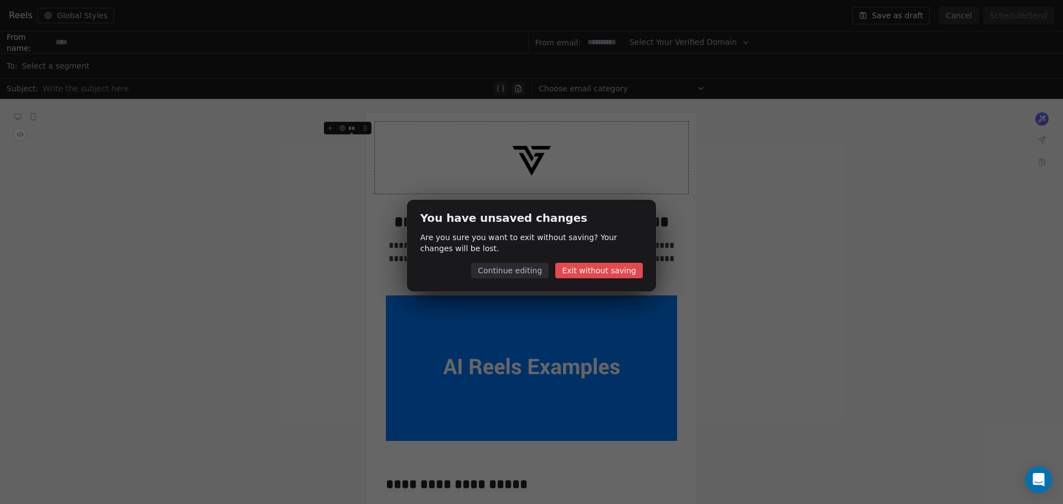
click at [622, 262] on div "You have unsaved changes Are you sure you want to exit without saving? Your cha…" at bounding box center [531, 245] width 249 height 91
click at [615, 266] on button "Exit without saving" at bounding box center [598, 271] width 87 height 16
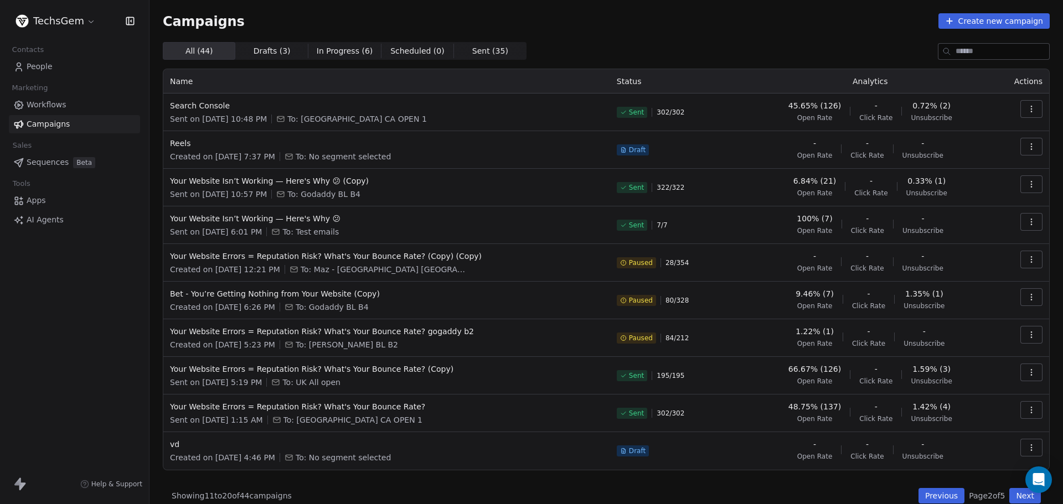
click at [934, 495] on button "Previous" at bounding box center [941, 496] width 46 height 16
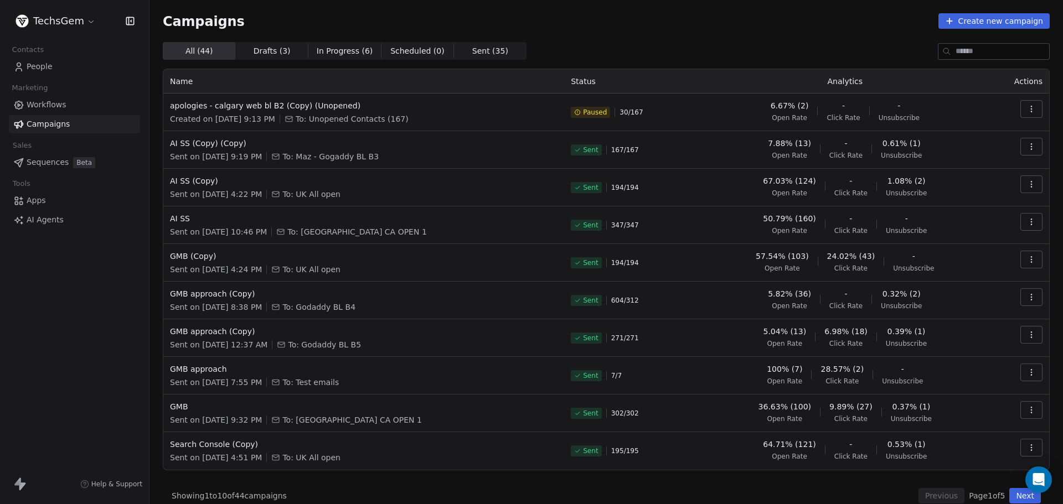
click at [716, 16] on div "Campaigns Create new campaign" at bounding box center [606, 21] width 887 height 16
click at [592, 29] on div "Campaigns Create new campaign All ( 44 ) All ( 44 ) Drafts ( 3 ) Drafts ( 3 ) I…" at bounding box center [606, 258] width 887 height 491
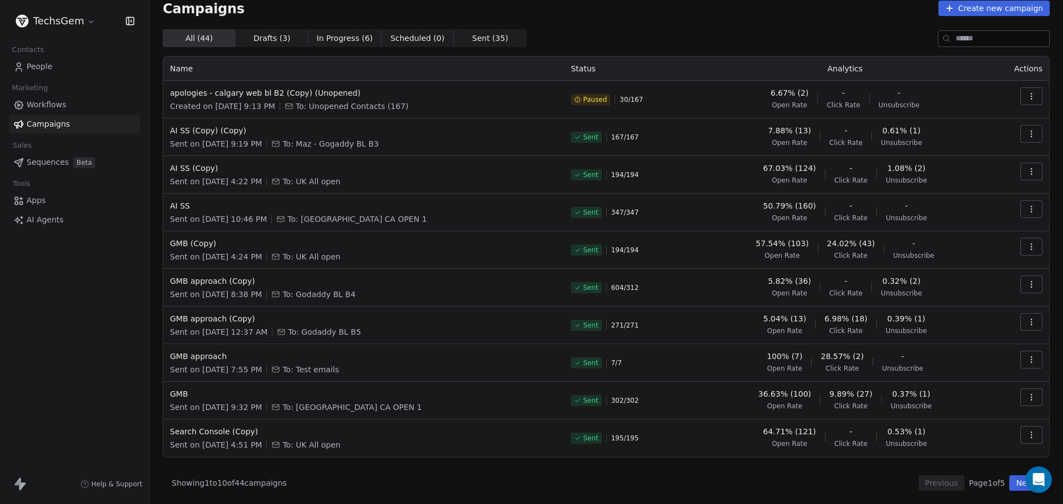
click at [1014, 482] on button "Next" at bounding box center [1025, 484] width 32 height 16
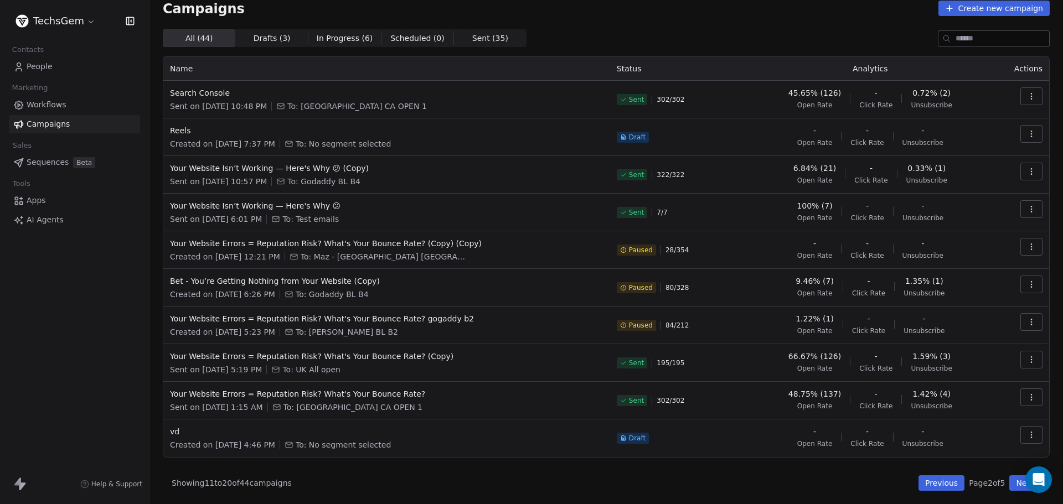
click at [928, 482] on button "Previous" at bounding box center [941, 484] width 46 height 16
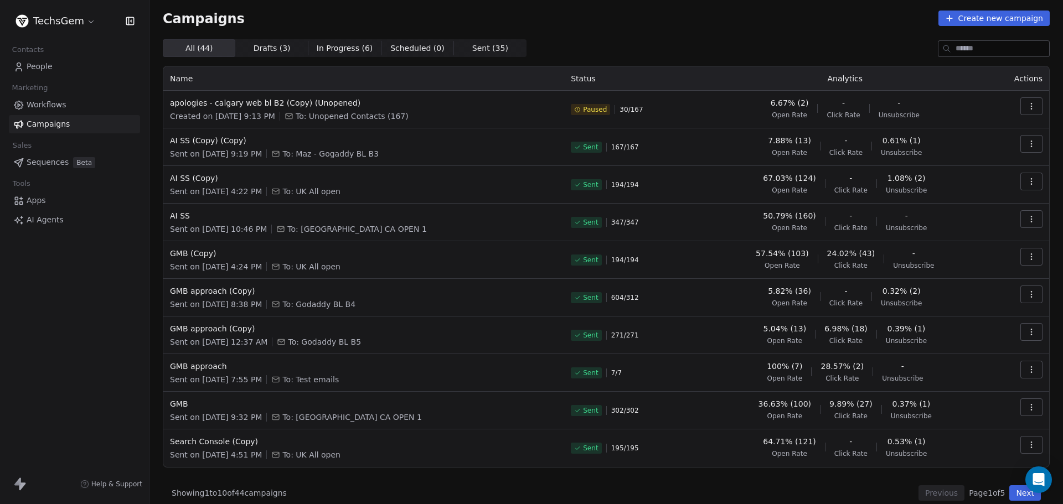
scroll to position [0, 0]
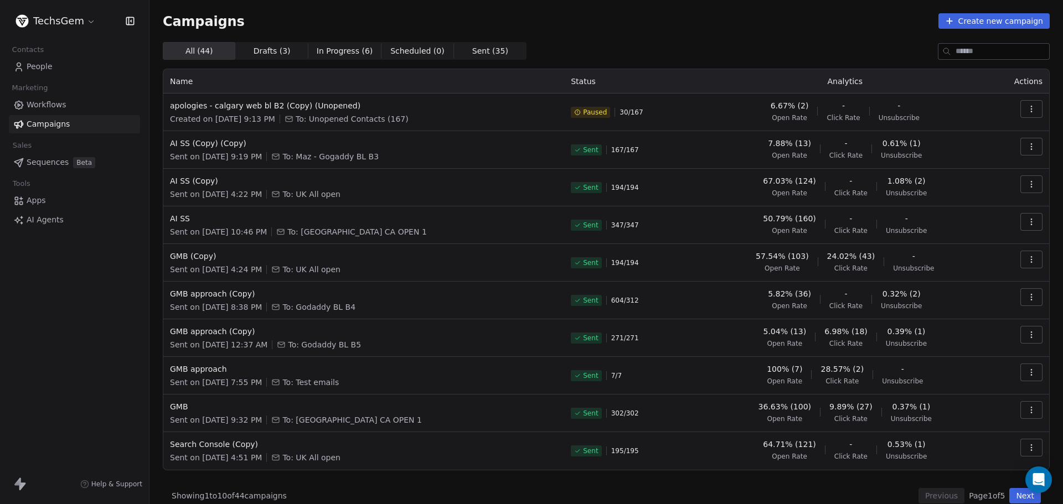
click at [1009, 496] on button "Next" at bounding box center [1025, 496] width 32 height 16
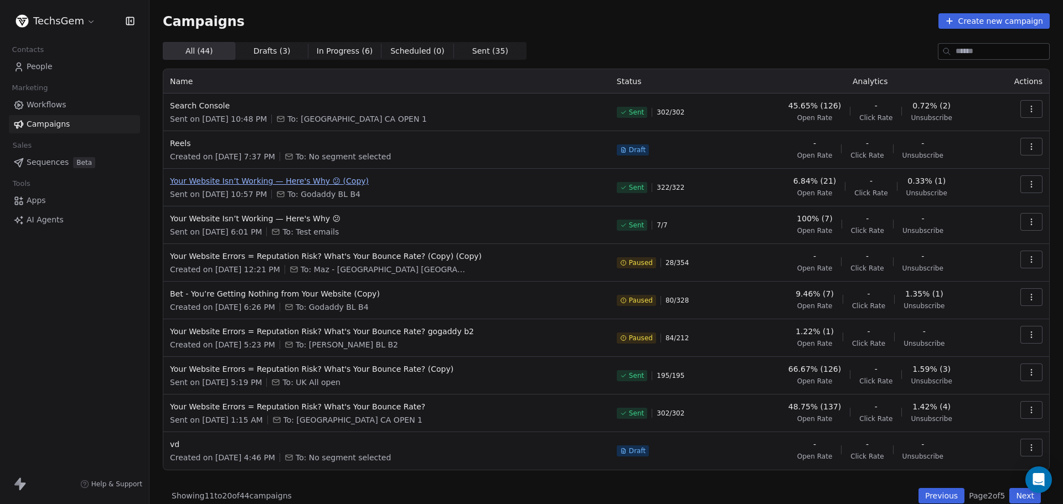
click at [285, 178] on span "Your Website Isn’t Working — Here's Why 😕 (Copy)" at bounding box center [387, 181] width 434 height 11
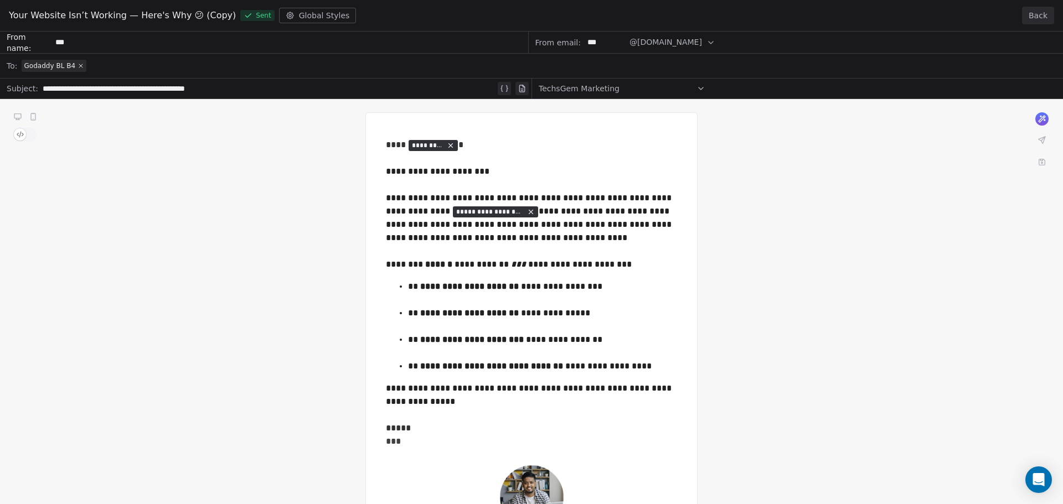
click at [1041, 18] on button "Back" at bounding box center [1038, 16] width 32 height 18
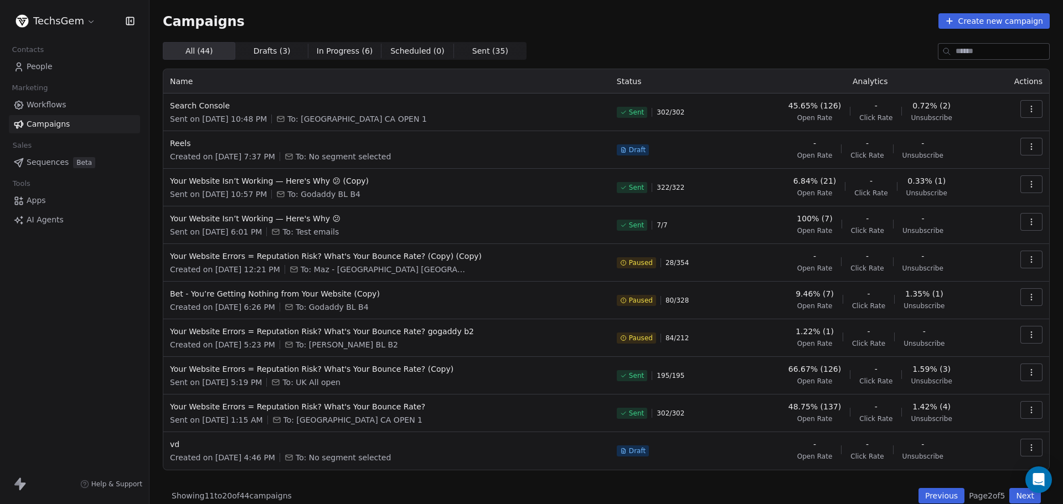
click at [1027, 185] on icon "button" at bounding box center [1031, 184] width 9 height 9
click at [961, 285] on span "Duplicate" at bounding box center [956, 279] width 42 height 13
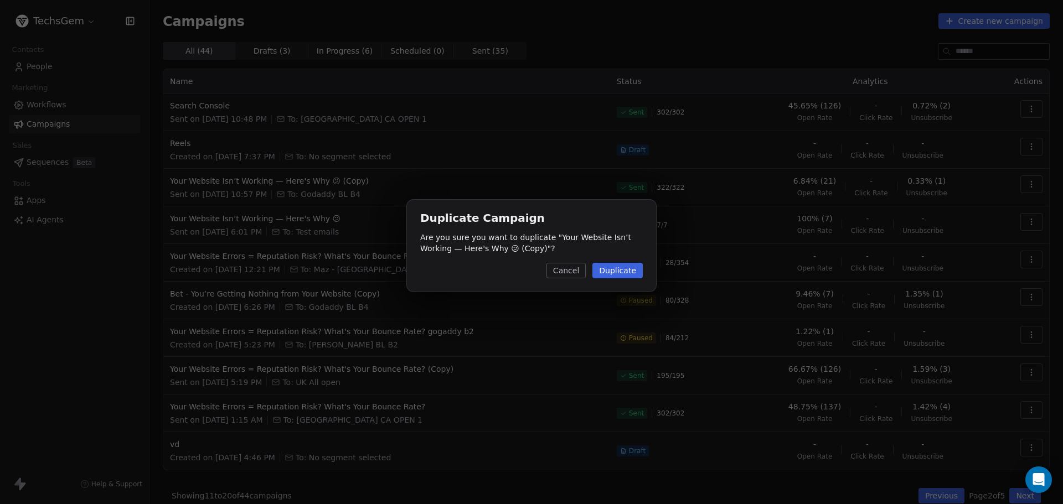
click at [620, 269] on button "Duplicate" at bounding box center [617, 271] width 50 height 16
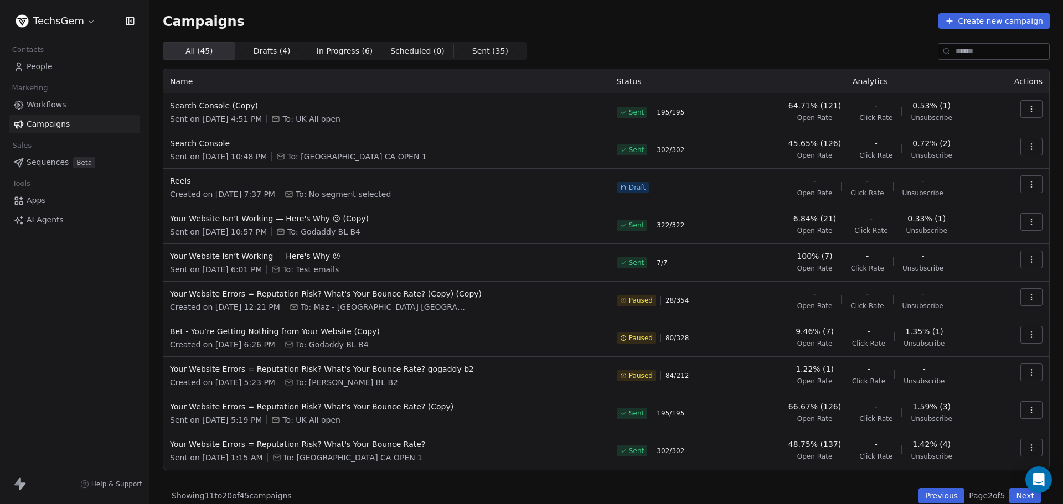
click at [922, 497] on button "Previous" at bounding box center [941, 496] width 46 height 16
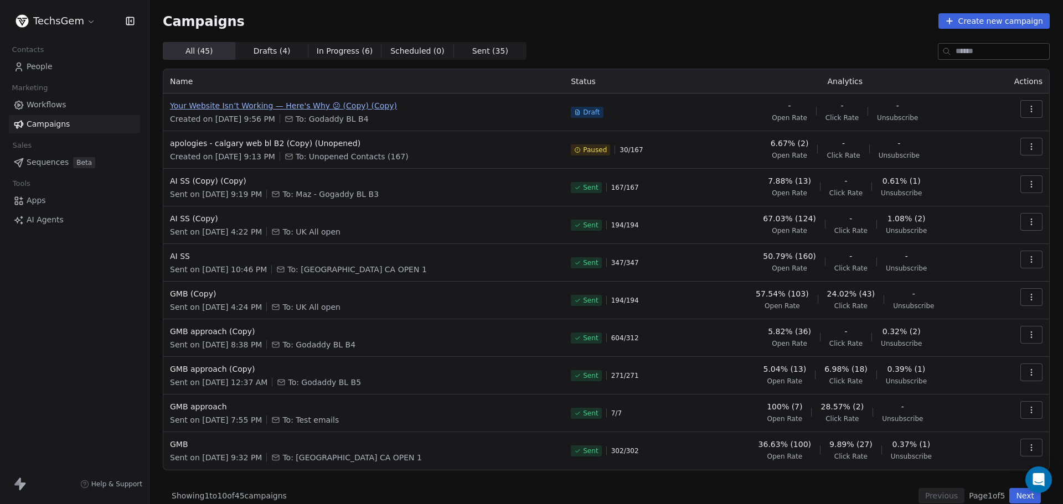
click at [318, 101] on span "Your Website Isn’t Working — Here's Why 😕 (Copy) (Copy)" at bounding box center [364, 105] width 388 height 11
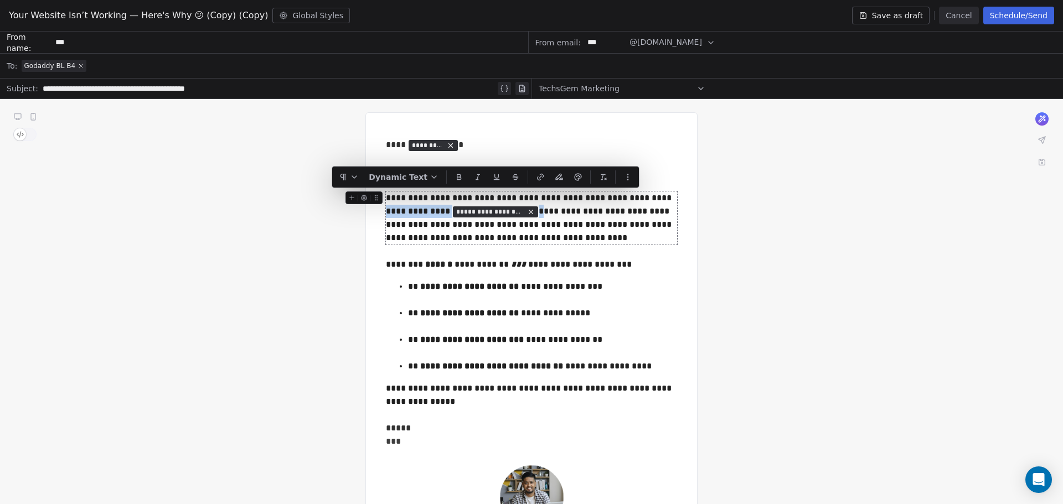
drag, startPoint x: 638, startPoint y: 197, endPoint x: 499, endPoint y: 207, distance: 139.4
click at [499, 207] on div "**********" at bounding box center [531, 218] width 291 height 53
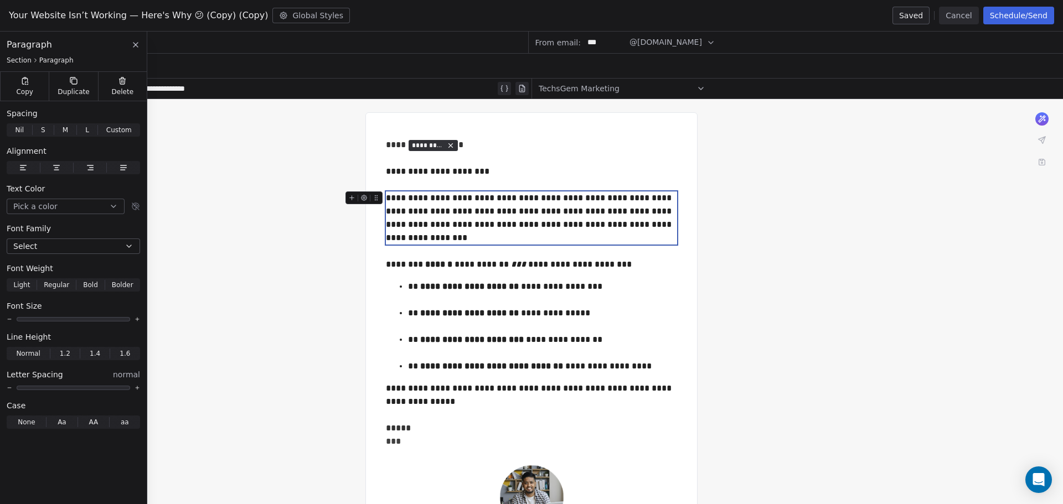
drag, startPoint x: 572, startPoint y: 226, endPoint x: 632, endPoint y: 222, distance: 60.0
click at [632, 222] on div "**********" at bounding box center [531, 218] width 291 height 53
click at [219, 64] on div "Godaddy BL B4" at bounding box center [539, 66] width 1035 height 24
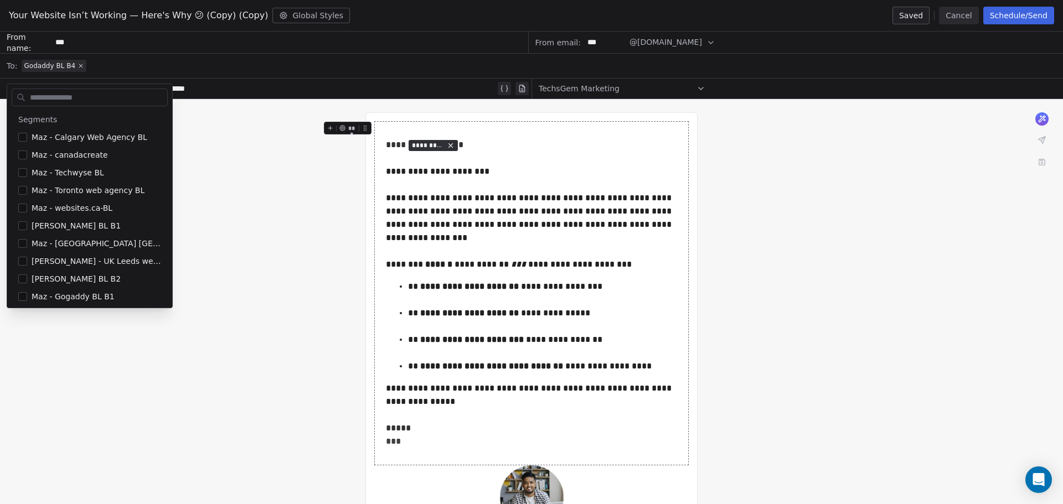
scroll to position [126, 0]
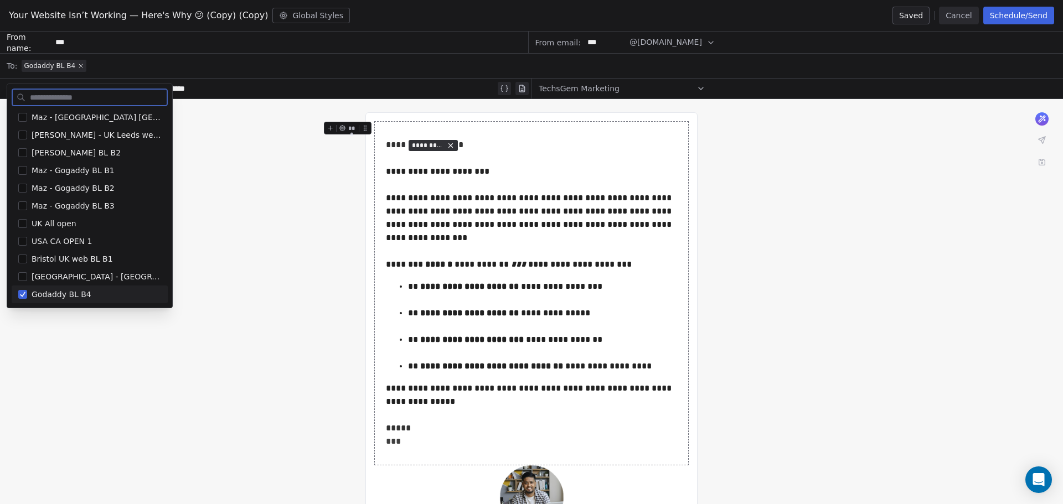
click at [22, 291] on button "Suggestions" at bounding box center [22, 294] width 9 height 9
click at [22, 205] on button "Suggestions" at bounding box center [22, 206] width 9 height 9
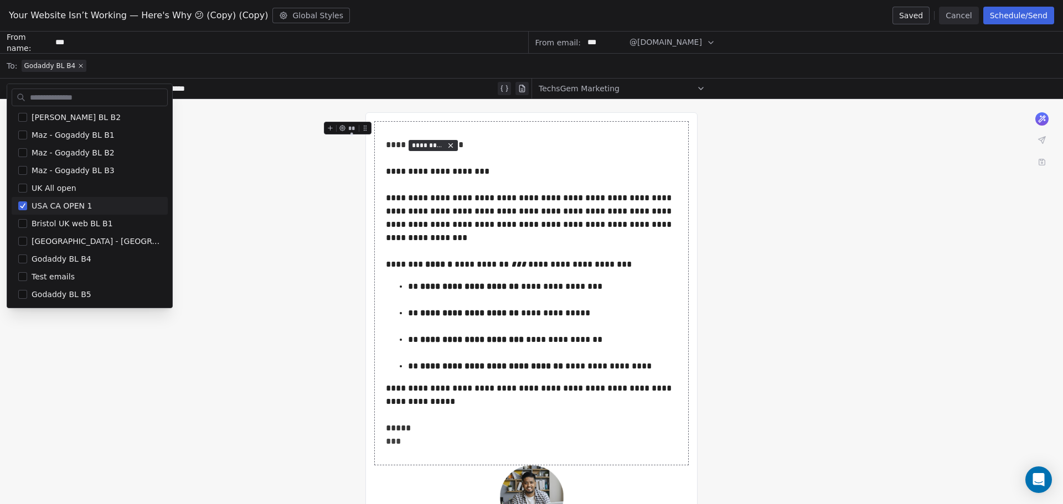
click at [260, 200] on div "**********" at bounding box center [531, 381] width 1063 height 564
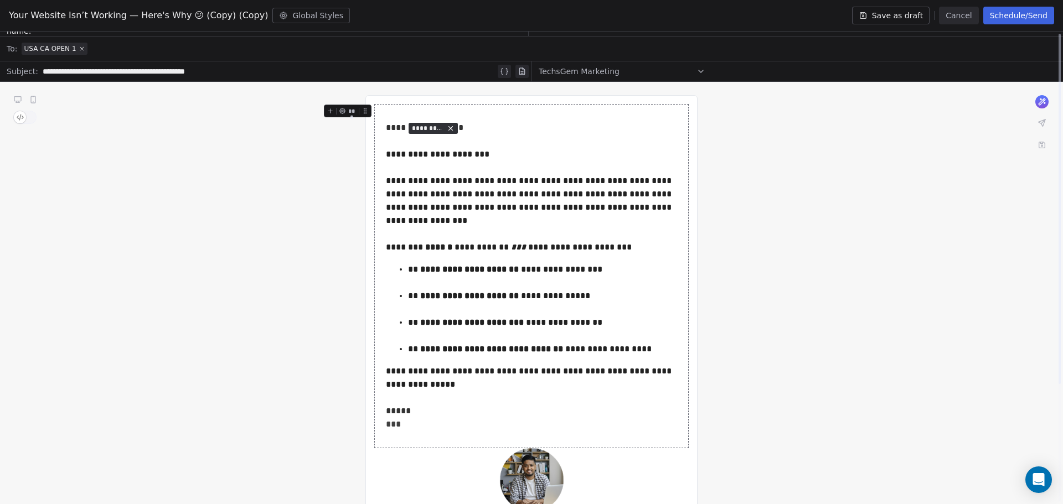
scroll to position [0, 0]
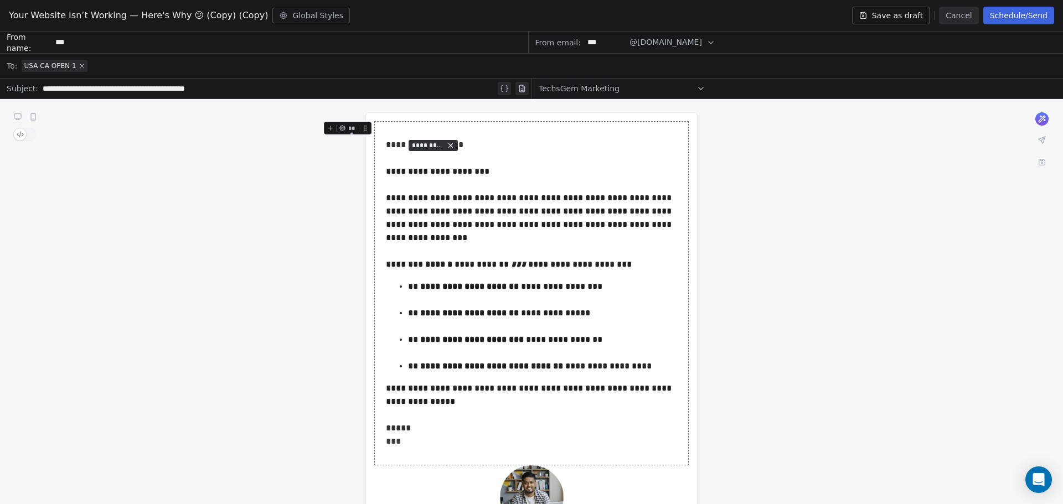
click at [1034, 14] on button "Schedule/Send" at bounding box center [1018, 16] width 71 height 18
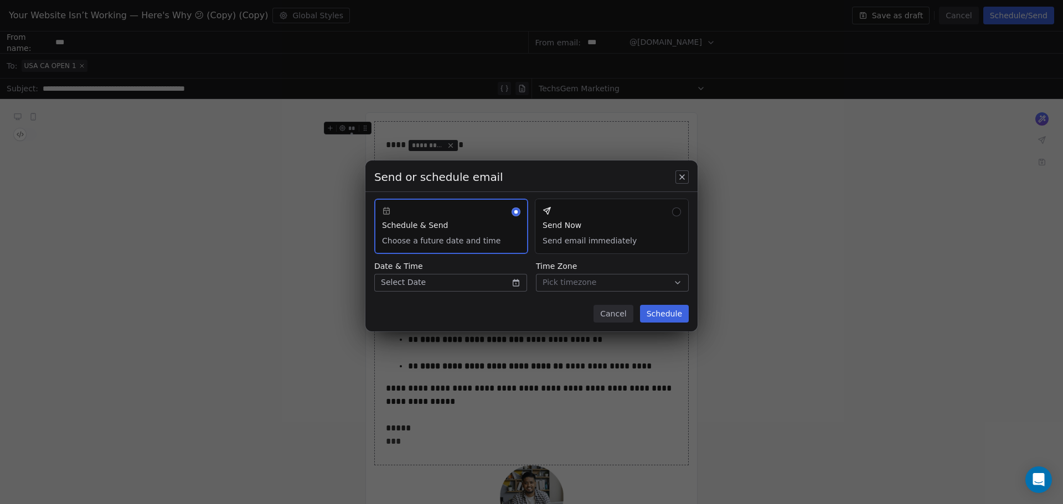
click at [599, 220] on button "Send Now Send email immediately" at bounding box center [612, 226] width 154 height 55
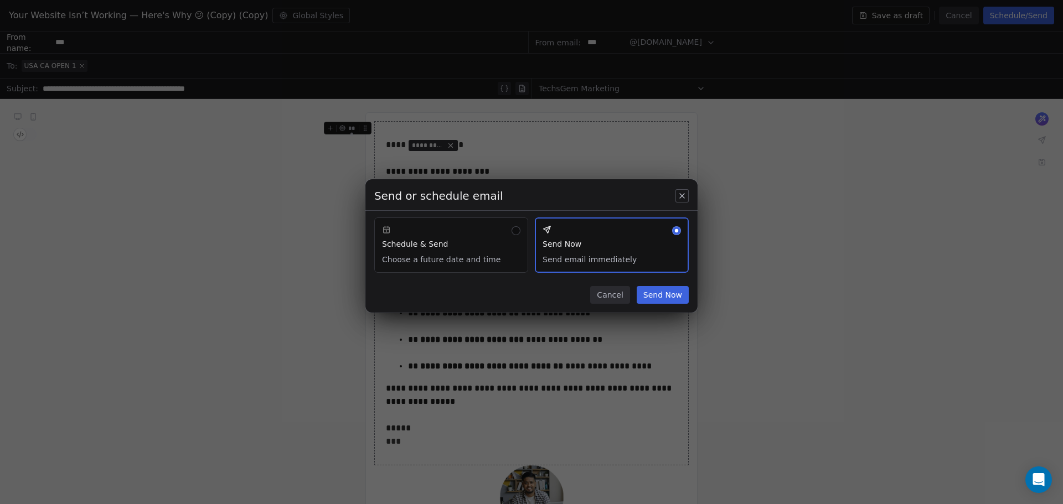
click at [665, 295] on button "Send Now" at bounding box center [663, 295] width 52 height 18
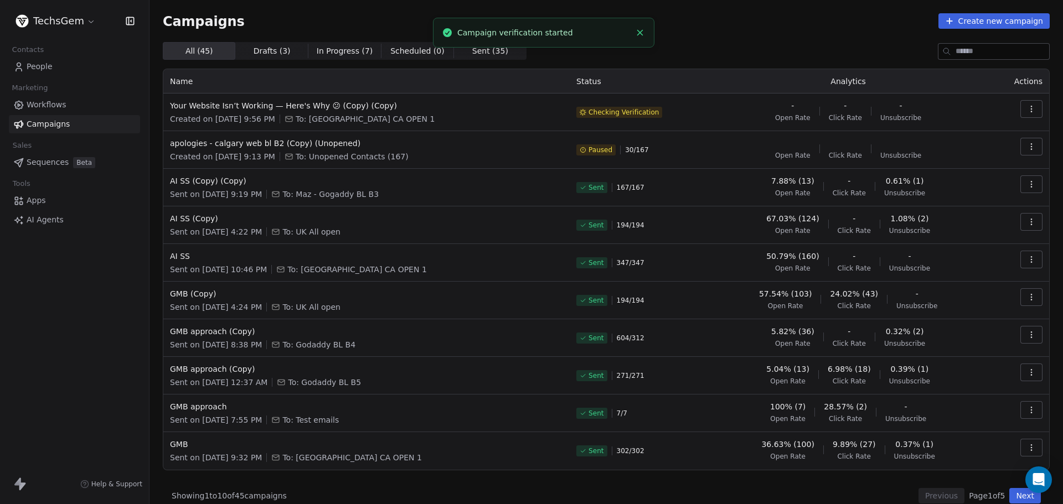
click at [762, 40] on div "Campaigns Create new campaign All ( 45 ) All ( 45 ) Drafts ( 3 ) Drafts ( 3 ) I…" at bounding box center [606, 258] width 887 height 491
click at [340, 20] on div "Campaigns Create new campaign" at bounding box center [606, 21] width 887 height 16
click at [351, 106] on span "Your Website Isn’t Working — Here's Why 😕 (Copy) (Copy)" at bounding box center [366, 105] width 393 height 11
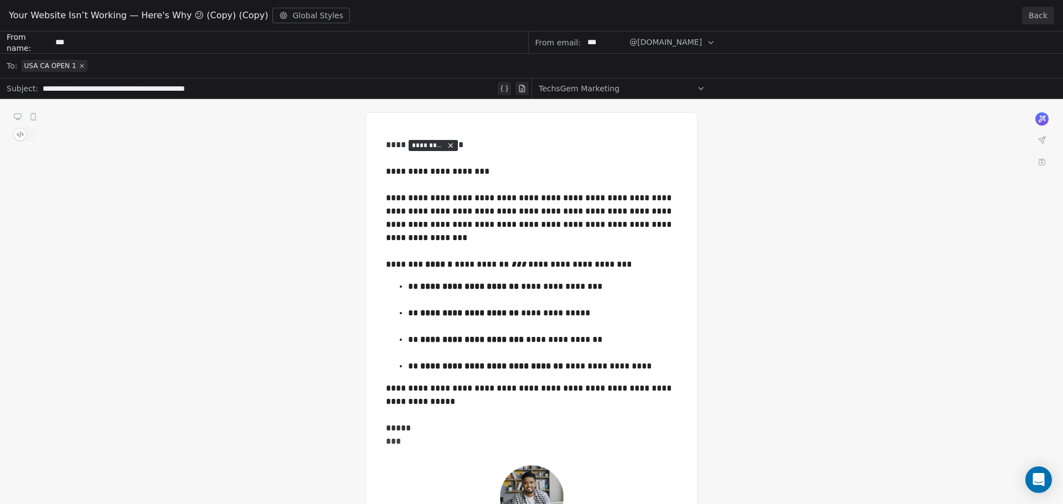
click at [1039, 9] on button "Back" at bounding box center [1038, 16] width 32 height 18
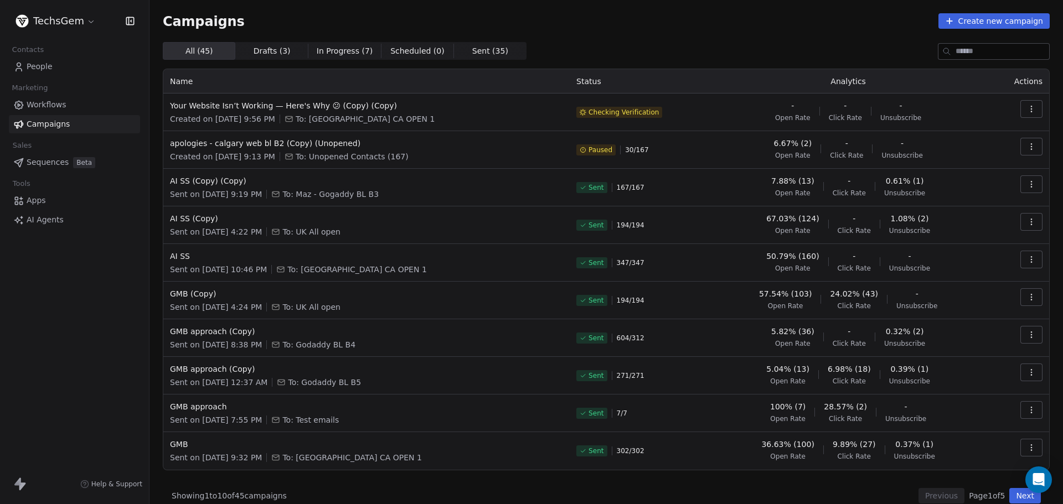
click at [715, 27] on div "Campaigns Create new campaign" at bounding box center [606, 21] width 887 height 16
click at [578, 29] on div "Campaigns Create new campaign All ( 45 ) All ( 45 ) Drafts ( 3 ) Drafts ( 3 ) I…" at bounding box center [606, 258] width 887 height 491
click at [738, 36] on div "Campaigns Create new campaign All ( 45 ) All ( 45 ) Drafts ( 3 ) Drafts ( 3 ) I…" at bounding box center [606, 258] width 887 height 491
drag, startPoint x: 164, startPoint y: 20, endPoint x: 300, endPoint y: 22, distance: 135.7
click at [300, 22] on div "Campaigns Create new campaign" at bounding box center [606, 21] width 887 height 16
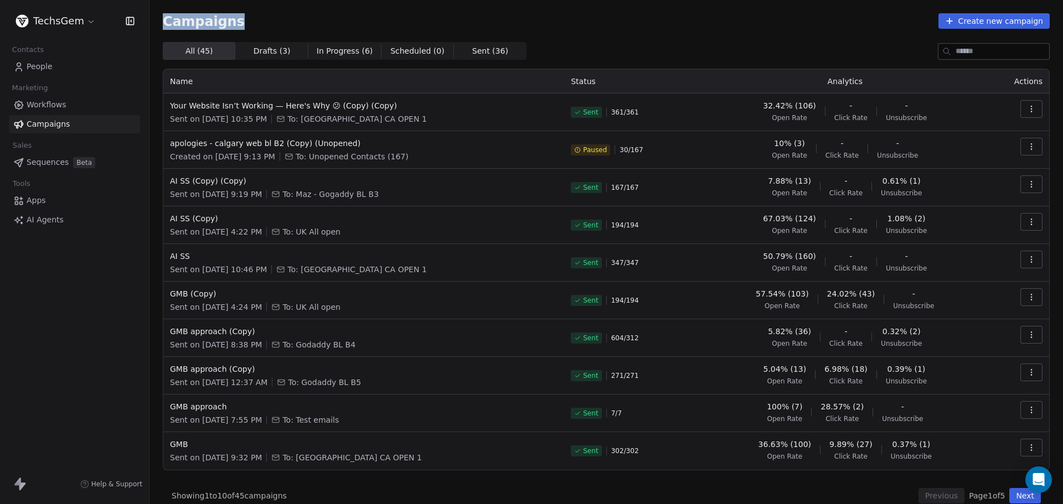
click at [296, 19] on div "Campaigns Create new campaign" at bounding box center [606, 21] width 887 height 16
click at [370, 6] on div "Campaigns Create new campaign All ( 45 ) All ( 45 ) Drafts ( 3 ) Drafts ( 3 ) I…" at bounding box center [606, 258] width 914 height 517
click at [211, 20] on span "Campaigns" at bounding box center [204, 21] width 82 height 16
click at [311, 20] on div "Campaigns Create new campaign" at bounding box center [606, 21] width 887 height 16
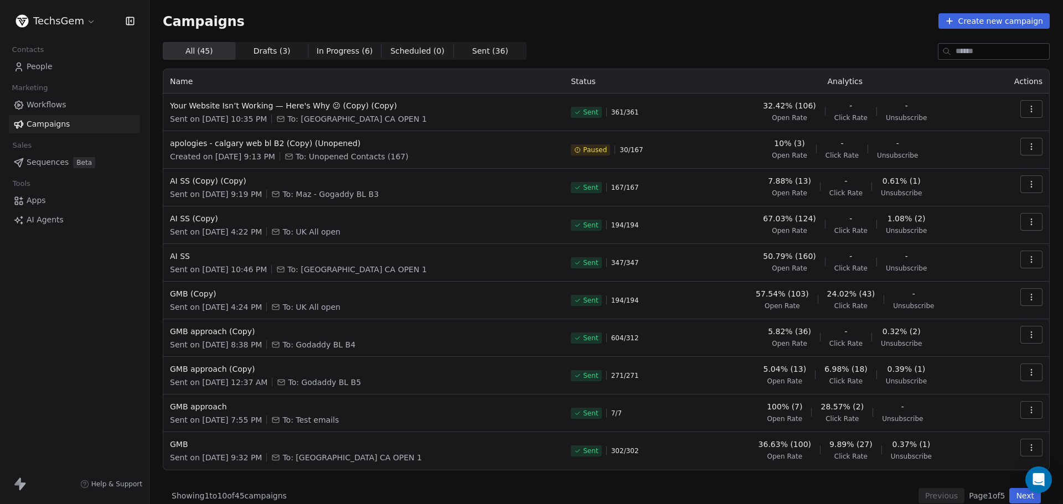
click at [434, 19] on div "Campaigns Create new campaign" at bounding box center [606, 21] width 887 height 16
click at [579, 13] on div "Campaigns Create new campaign All ( 45 ) All ( 45 ) Drafts ( 3 ) Drafts ( 3 ) I…" at bounding box center [606, 258] width 914 height 517
click at [581, 35] on div "Campaigns Create new campaign All ( 45 ) All ( 45 ) Drafts ( 3 ) Drafts ( 3 ) I…" at bounding box center [606, 258] width 887 height 491
